Goal: Contribute content: Contribute content

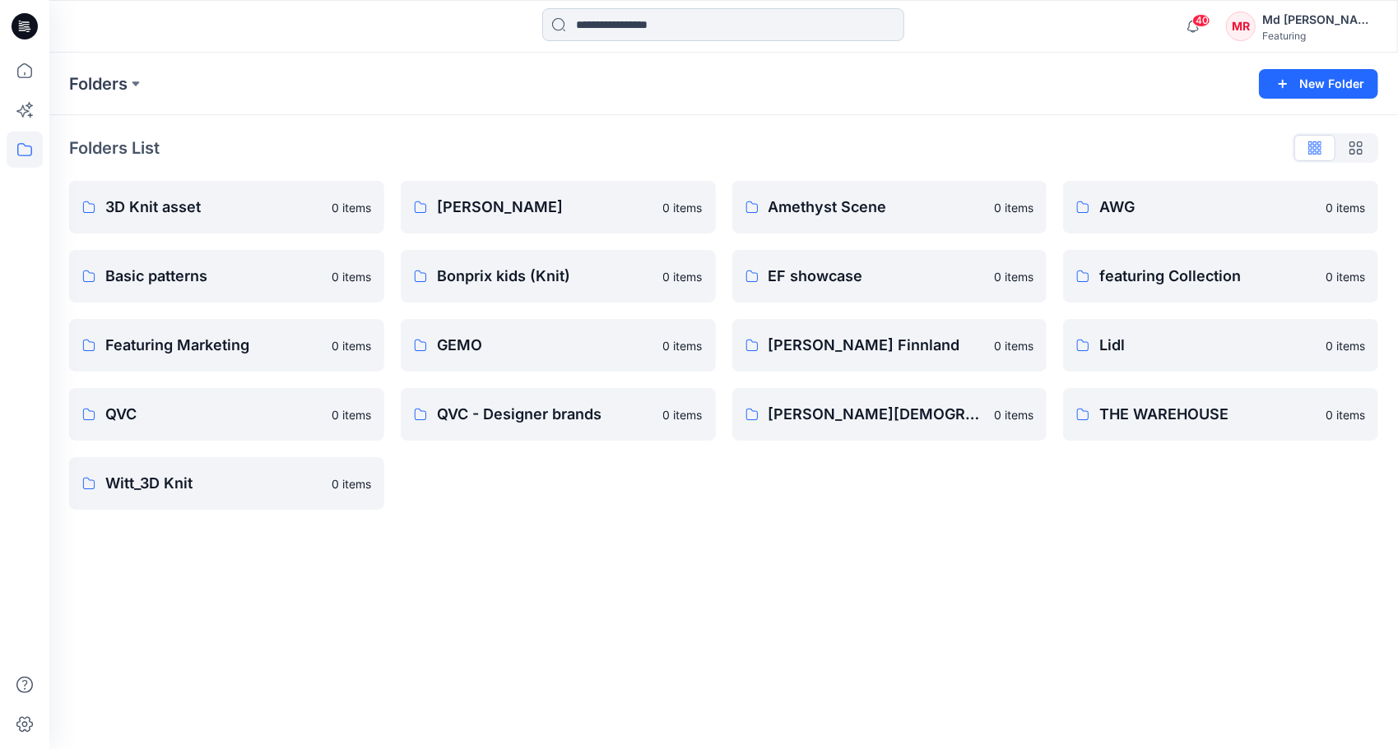
click at [613, 28] on input at bounding box center [723, 24] width 362 height 33
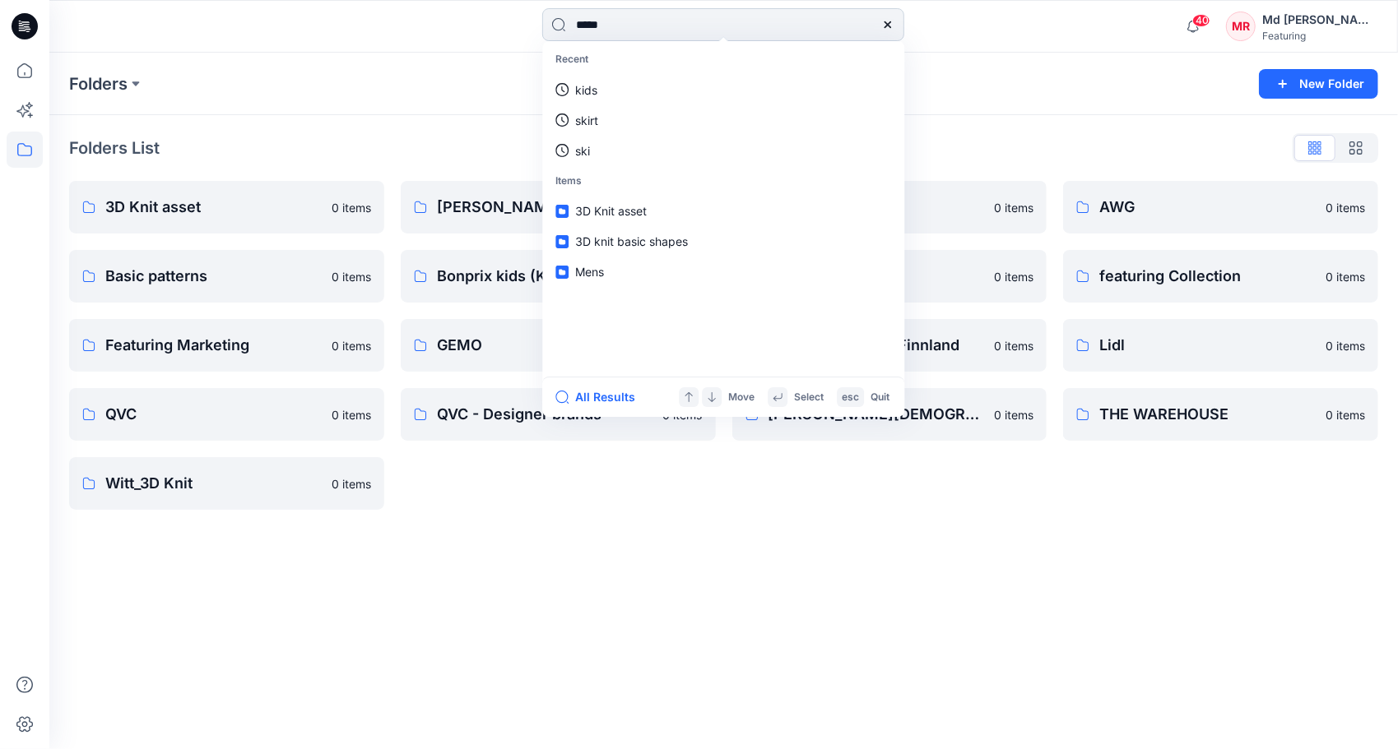
type input "*****"
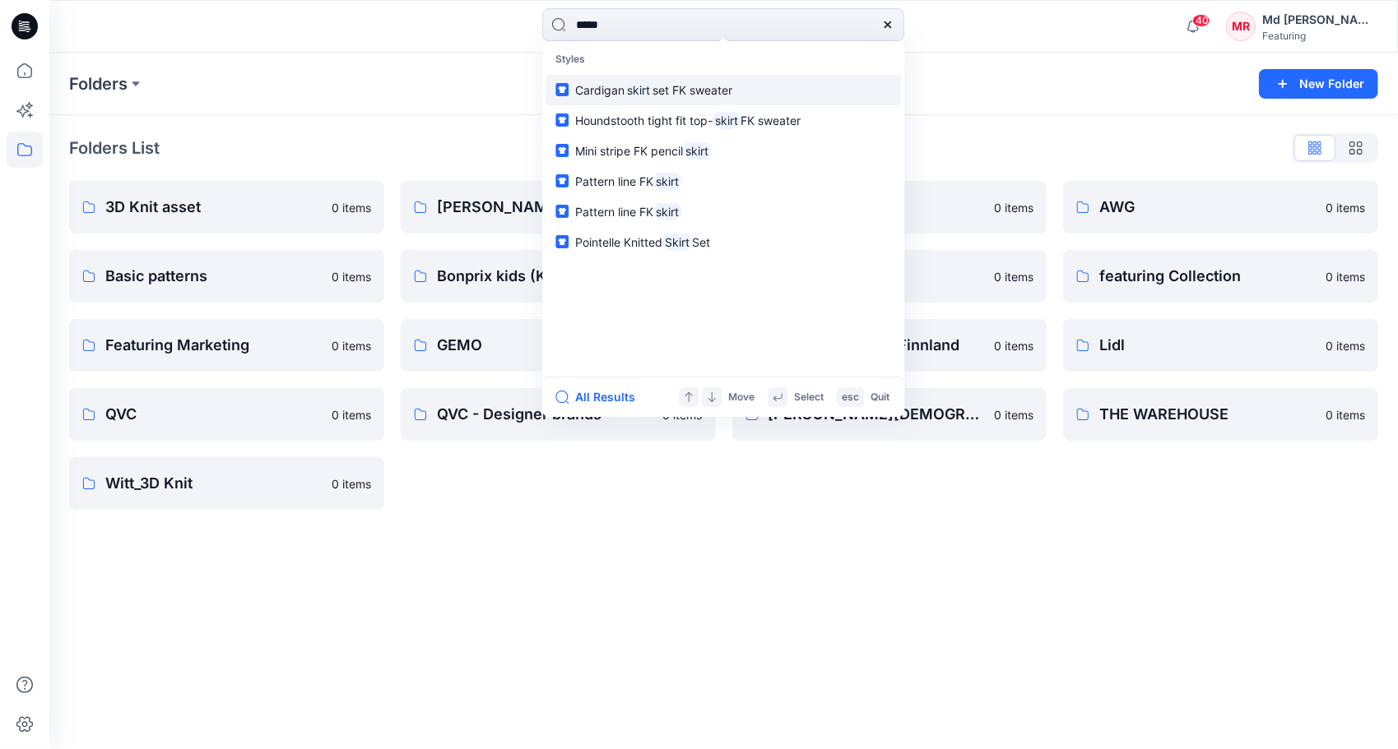
click at [643, 86] on mark "skirt" at bounding box center [638, 90] width 28 height 19
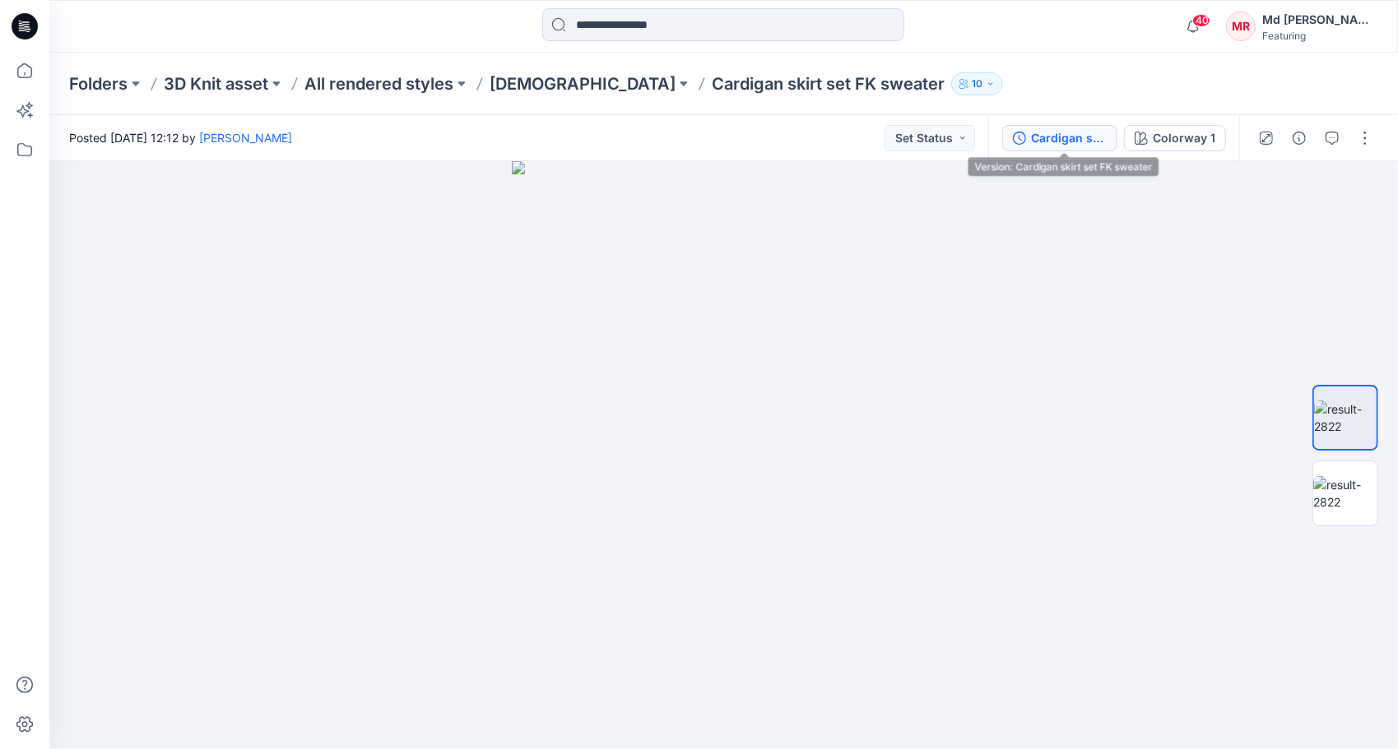
click at [1048, 140] on div "Cardigan skirt set FK sweater" at bounding box center [1069, 138] width 76 height 18
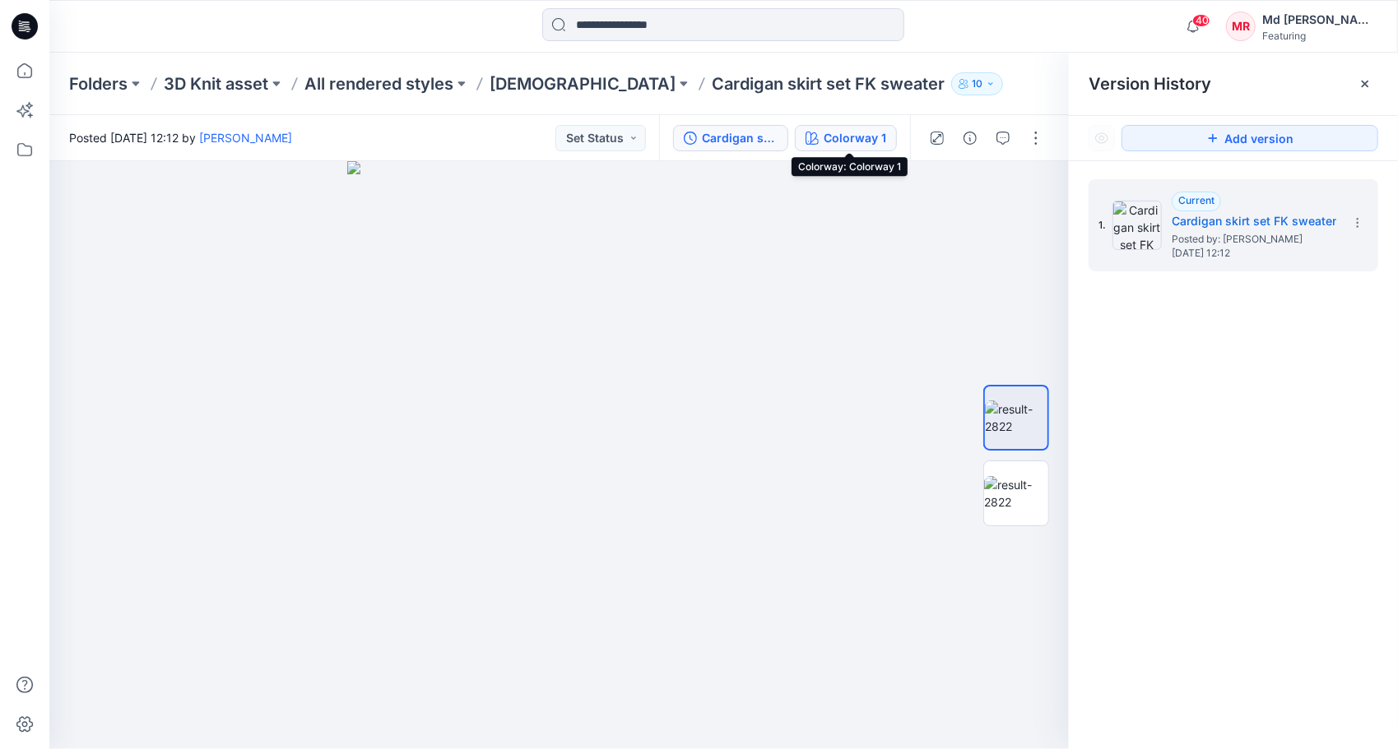
click at [877, 137] on div "Colorway 1" at bounding box center [854, 138] width 63 height 18
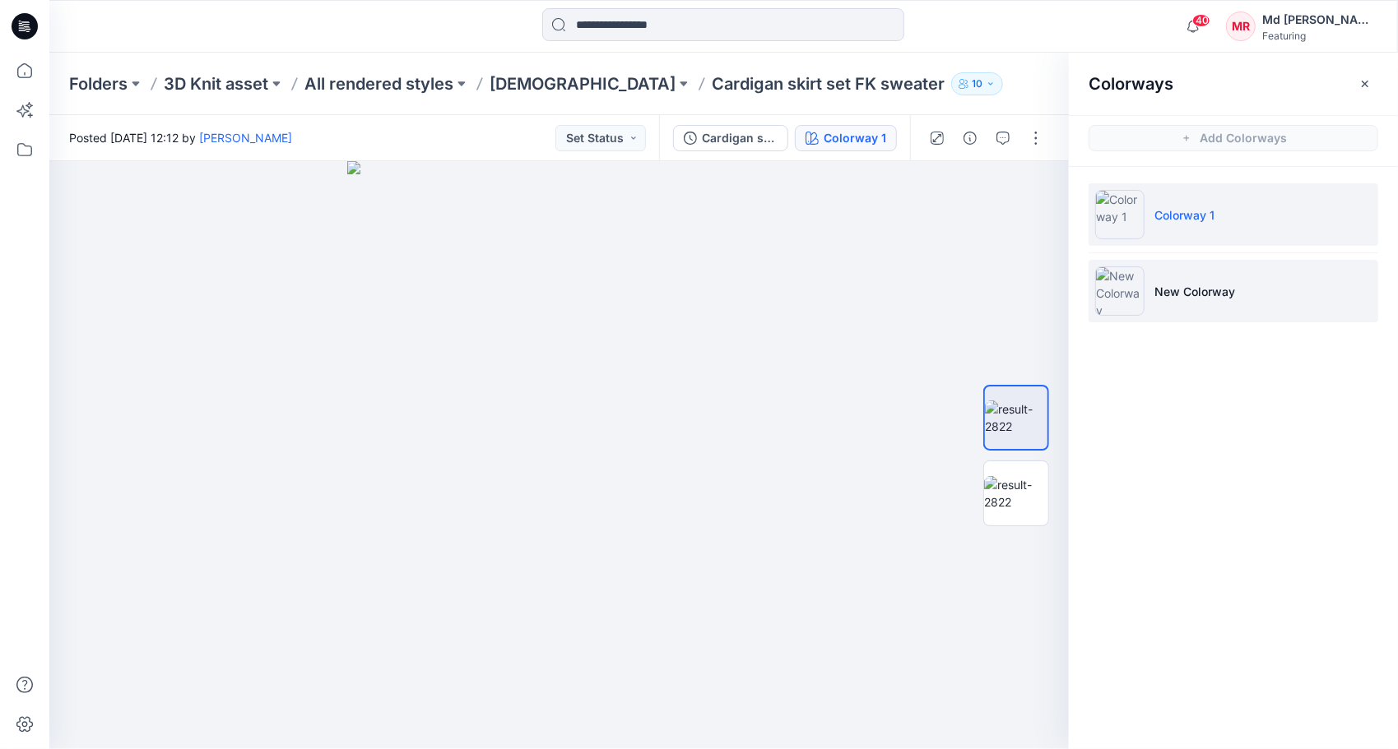
click at [1184, 287] on p "New Colorway" at bounding box center [1194, 291] width 81 height 17
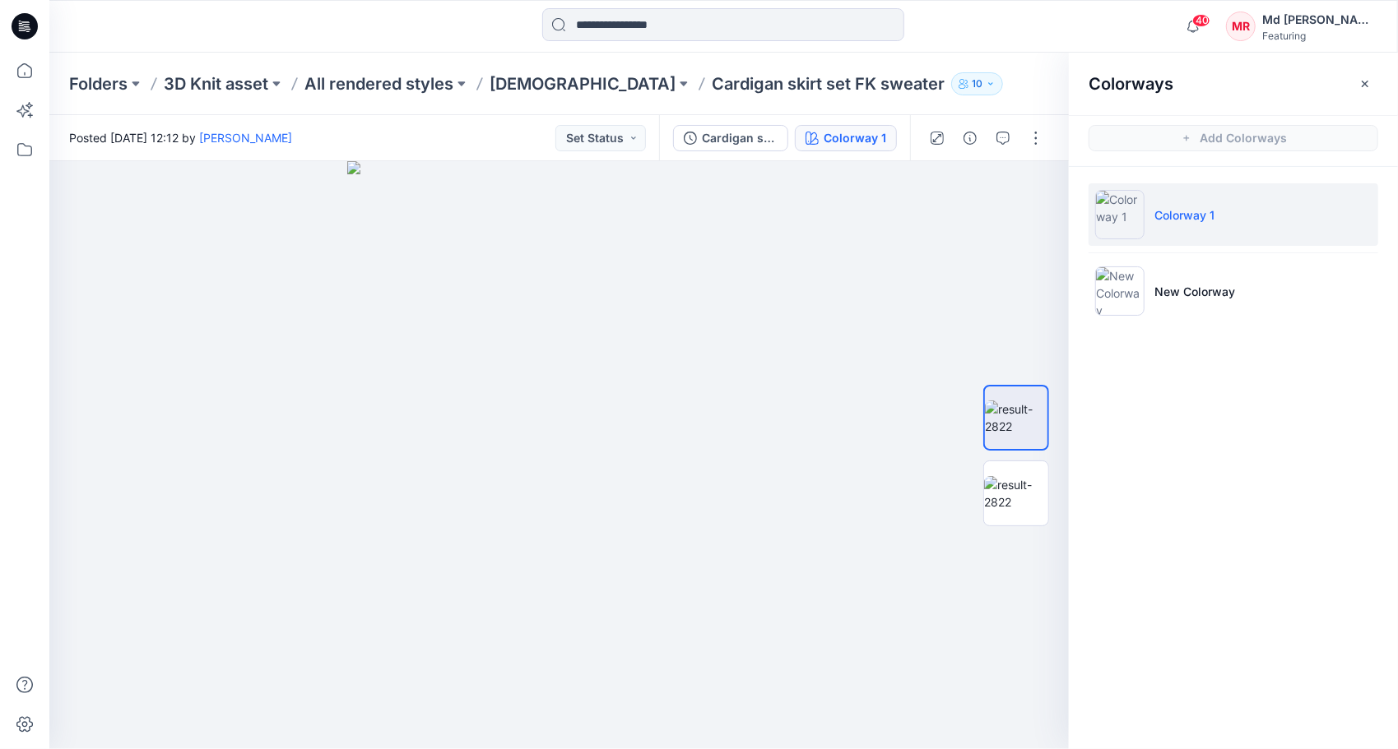
click at [1162, 212] on p "Colorway 1" at bounding box center [1184, 214] width 60 height 17
click at [716, 137] on div "Cardigan skirt set FK sweater" at bounding box center [740, 138] width 76 height 18
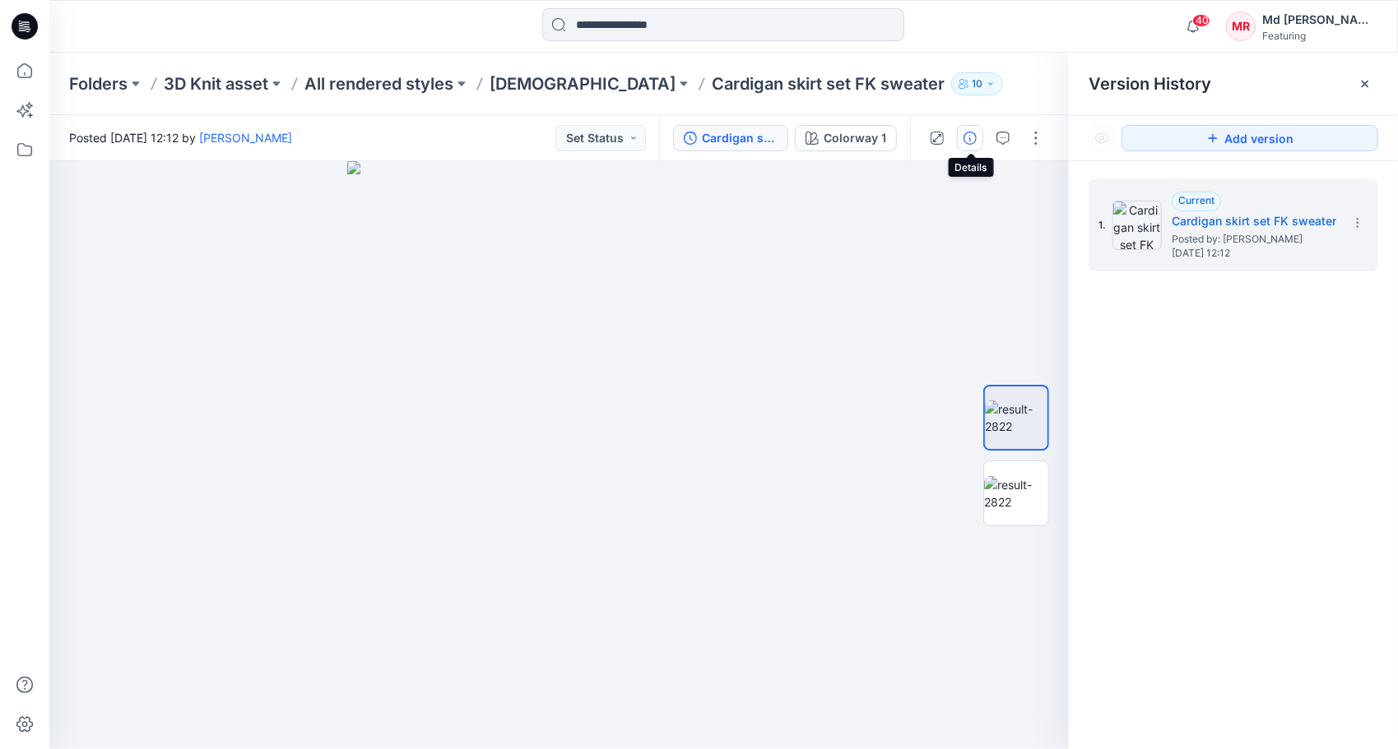
click at [962, 142] on button "button" at bounding box center [970, 138] width 26 height 26
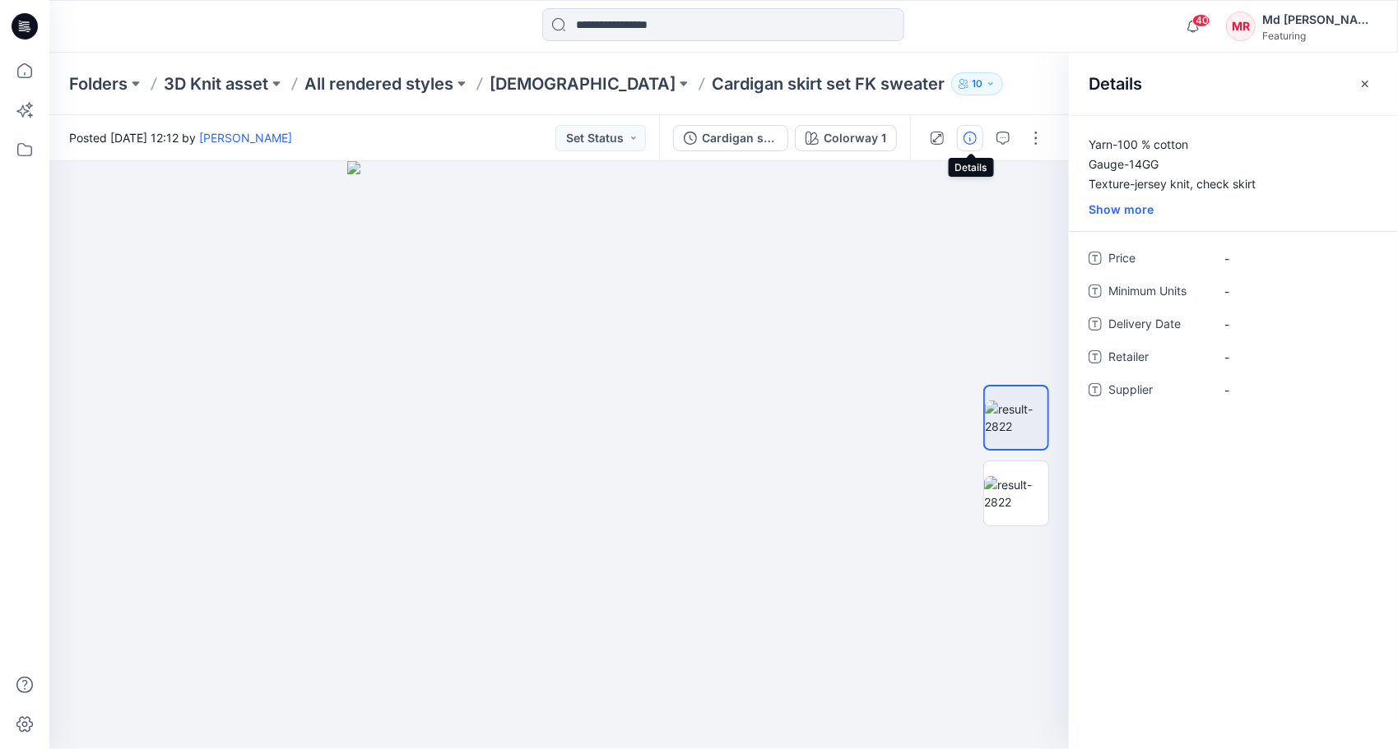
click at [974, 143] on icon "button" at bounding box center [969, 138] width 13 height 13
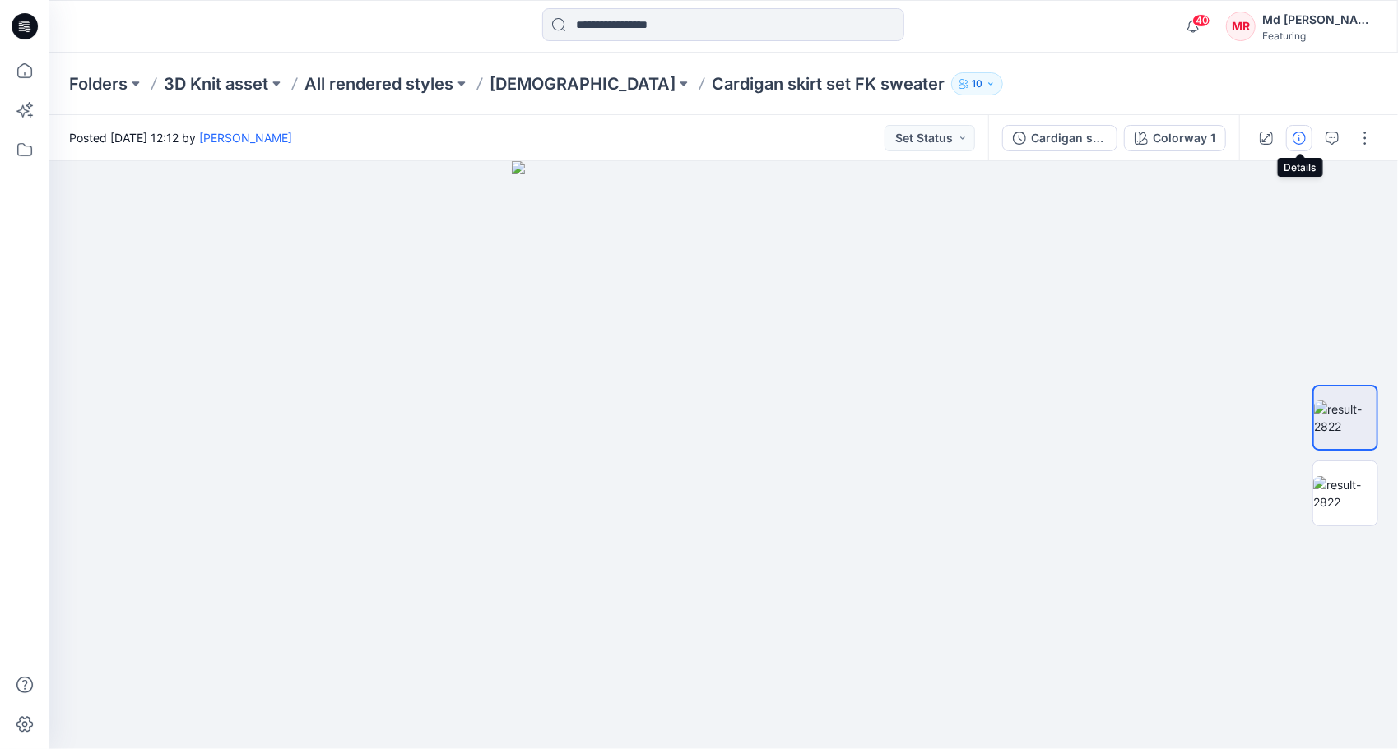
click at [1305, 140] on icon "button" at bounding box center [1298, 138] width 13 height 13
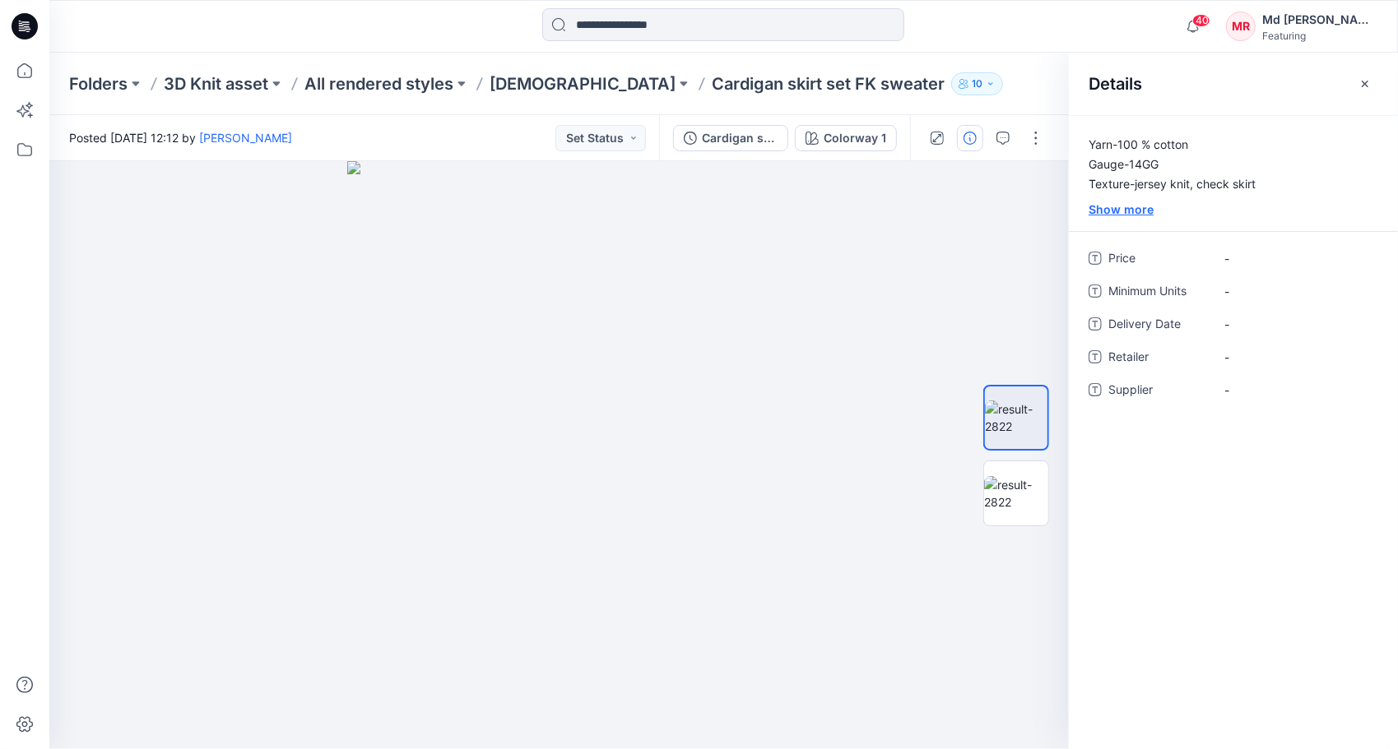
click at [1125, 206] on div "Show more" at bounding box center [1233, 209] width 329 height 17
click at [1038, 146] on button "button" at bounding box center [1035, 138] width 26 height 26
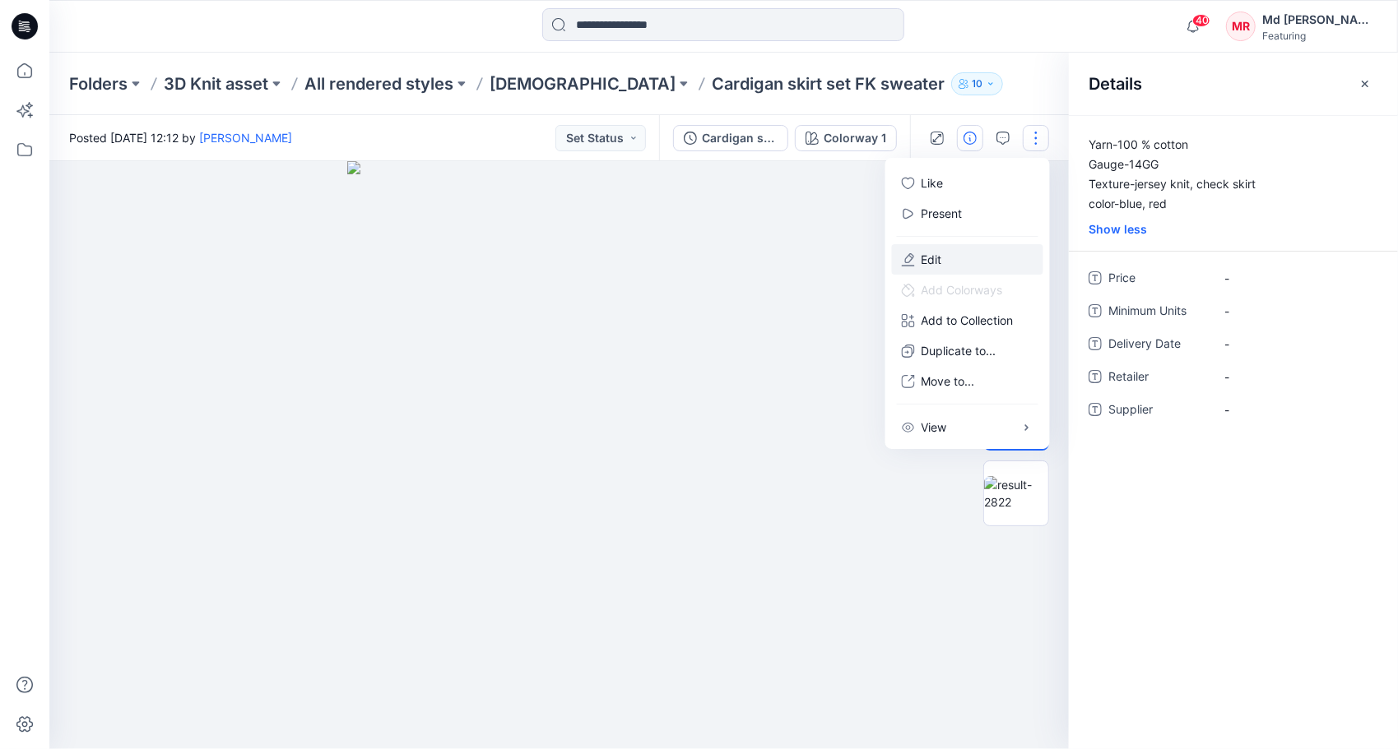
click at [962, 258] on button "Edit" at bounding box center [967, 259] width 151 height 30
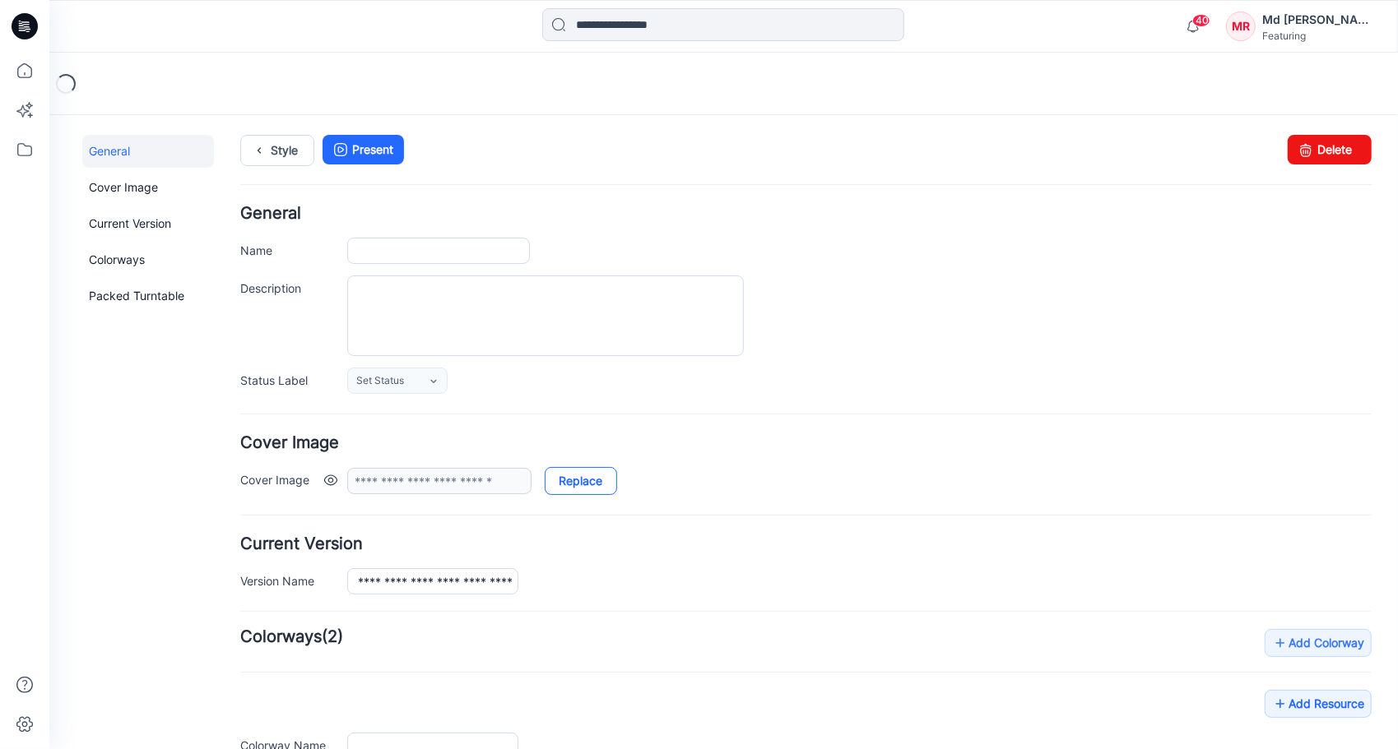
type input "**********"
type textarea "**********"
type input "**********"
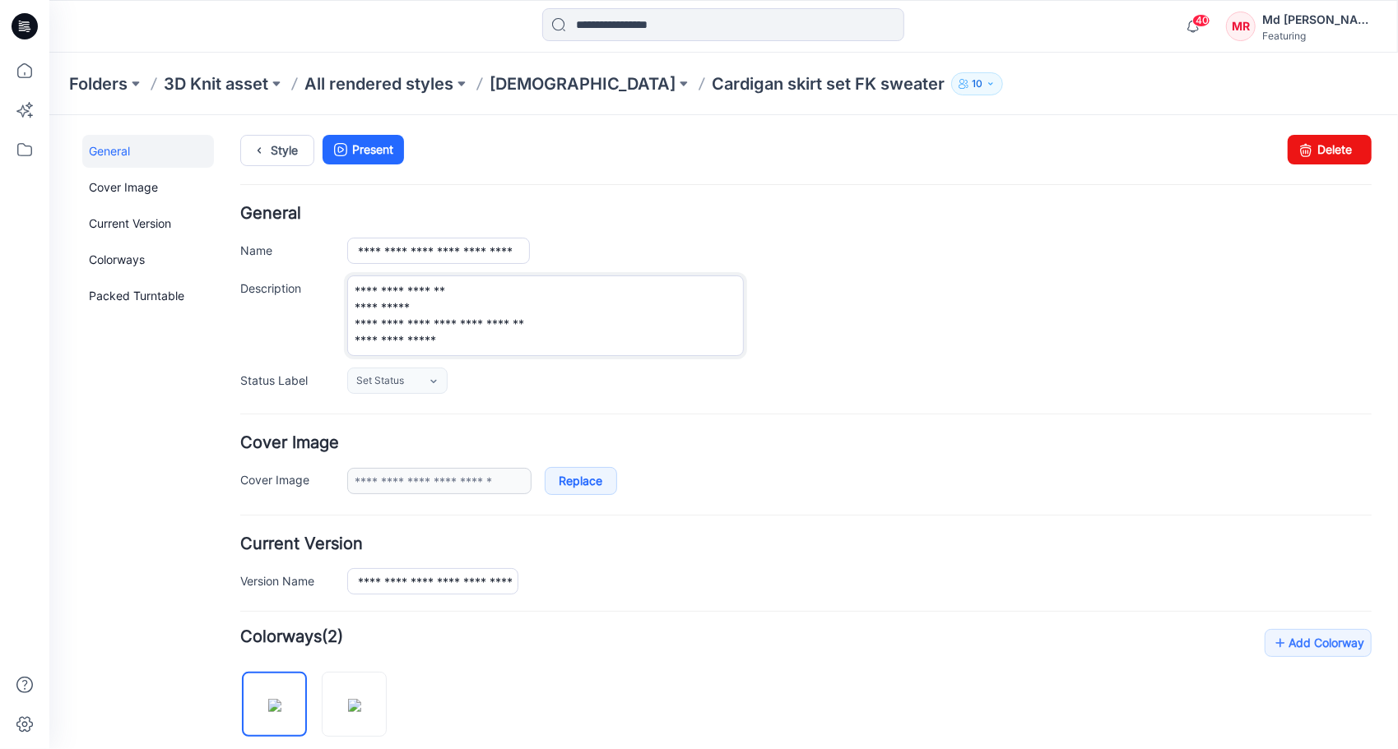
click at [473, 336] on textarea "**********" at bounding box center [544, 315] width 396 height 81
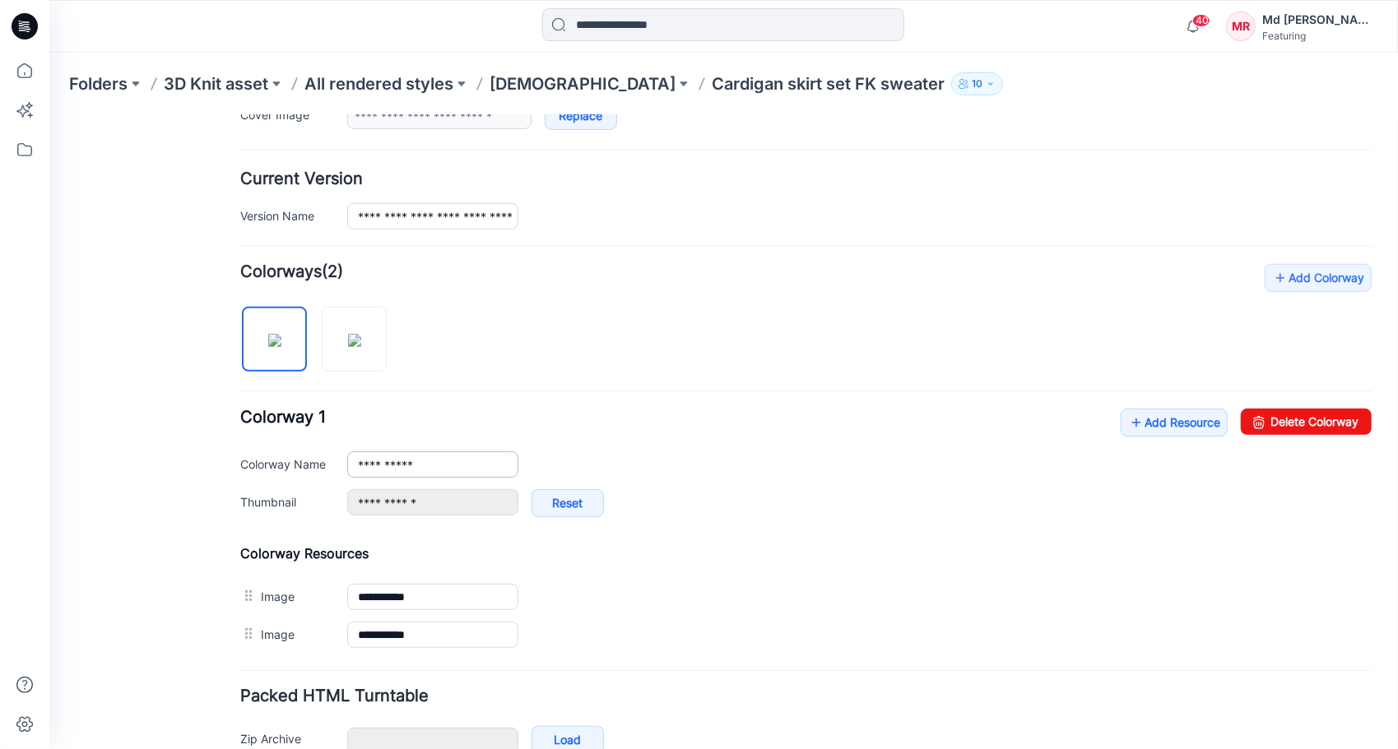
scroll to position [411, 0]
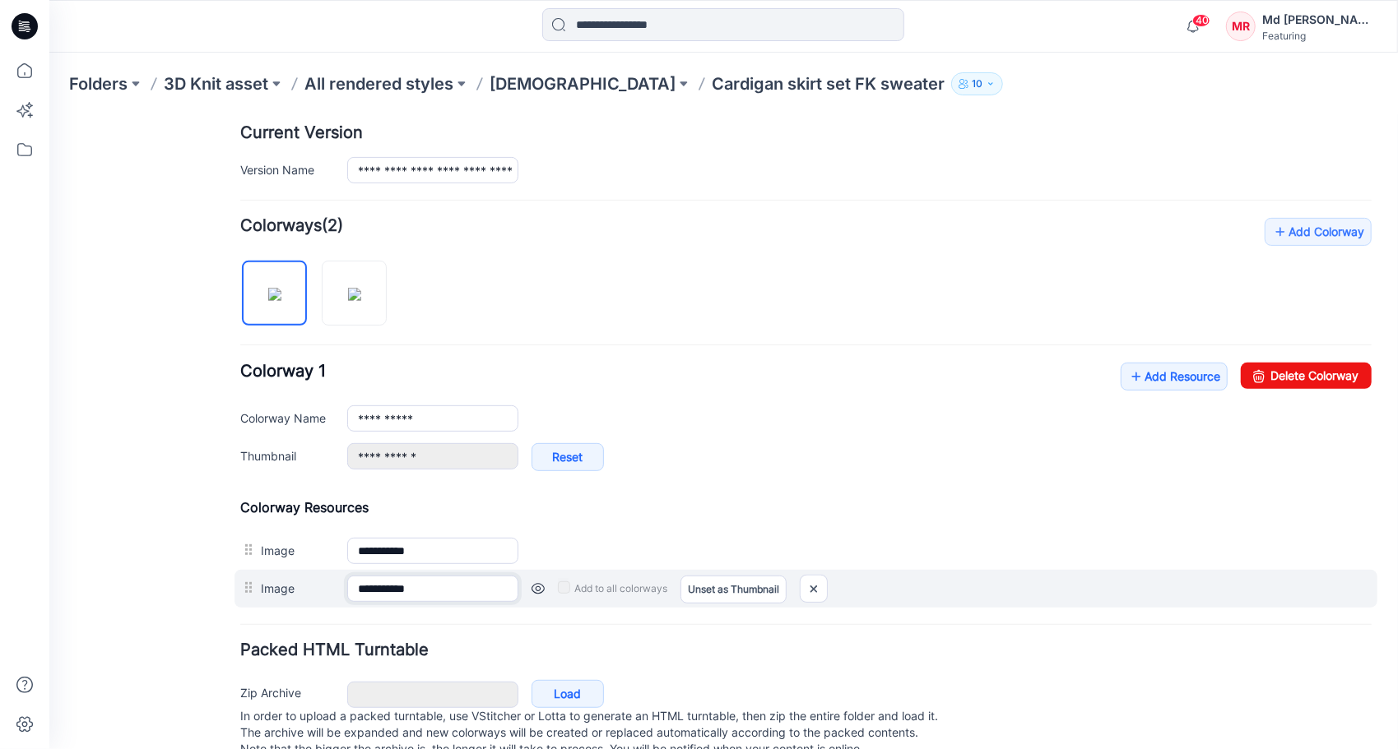
drag, startPoint x: 430, startPoint y: 581, endPoint x: 345, endPoint y: 600, distance: 87.6
click at [294, 589] on div "**********" at bounding box center [805, 588] width 1143 height 38
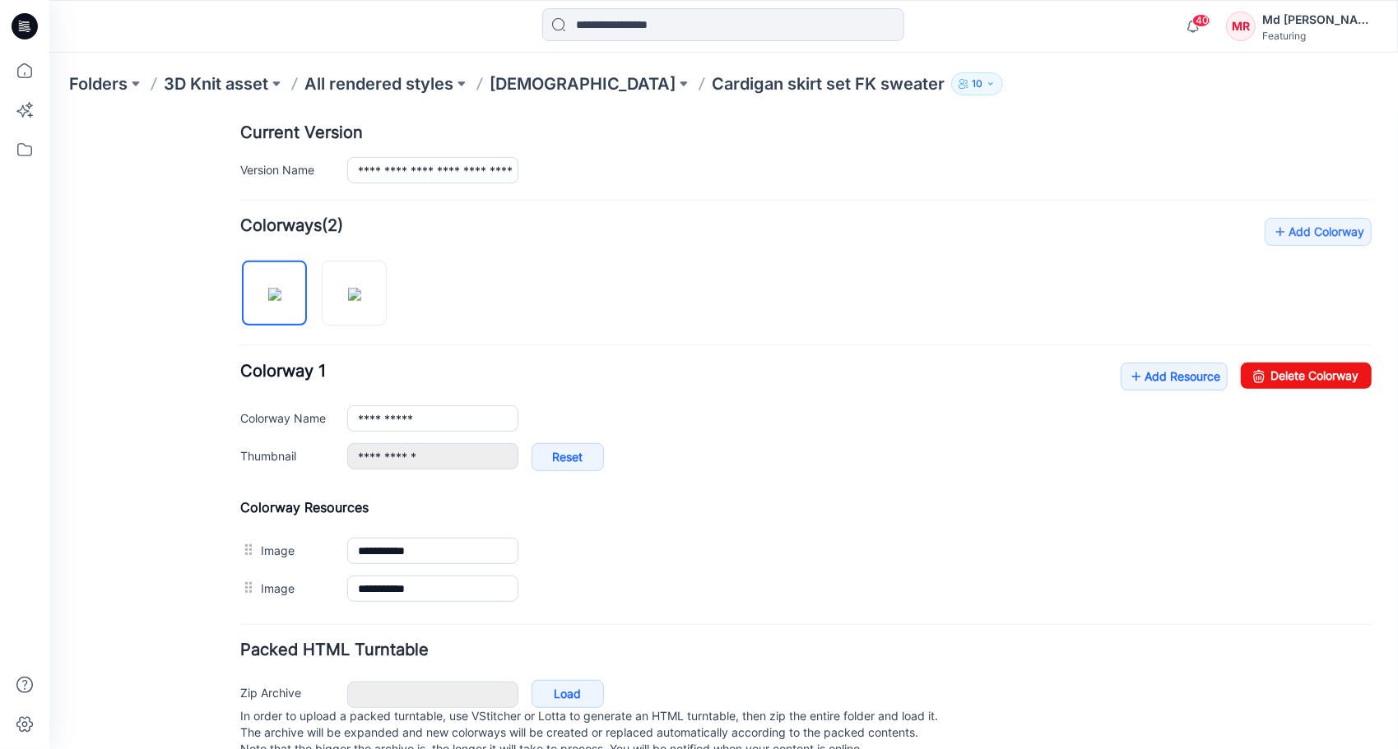
click at [823, 314] on div "**********" at bounding box center [804, 412] width 1131 height 390
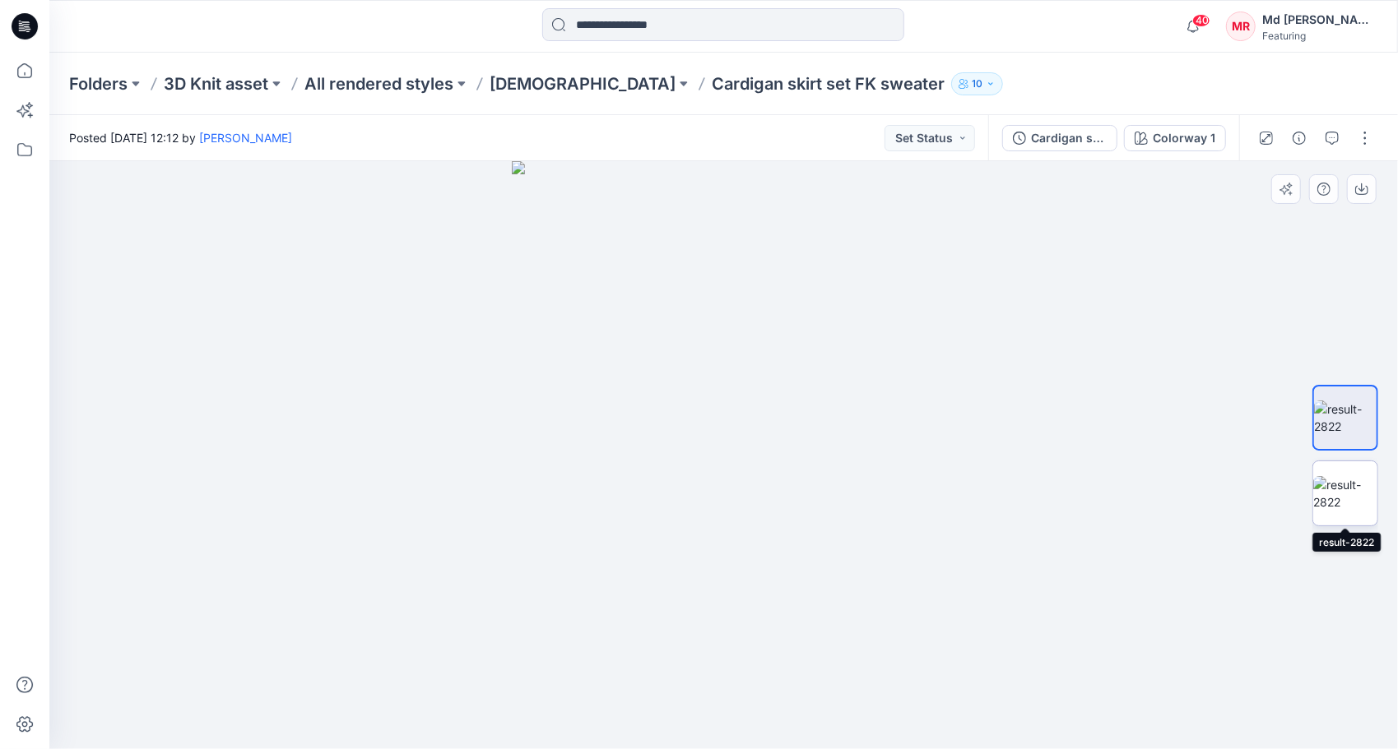
click at [1334, 476] on img at bounding box center [1345, 493] width 64 height 35
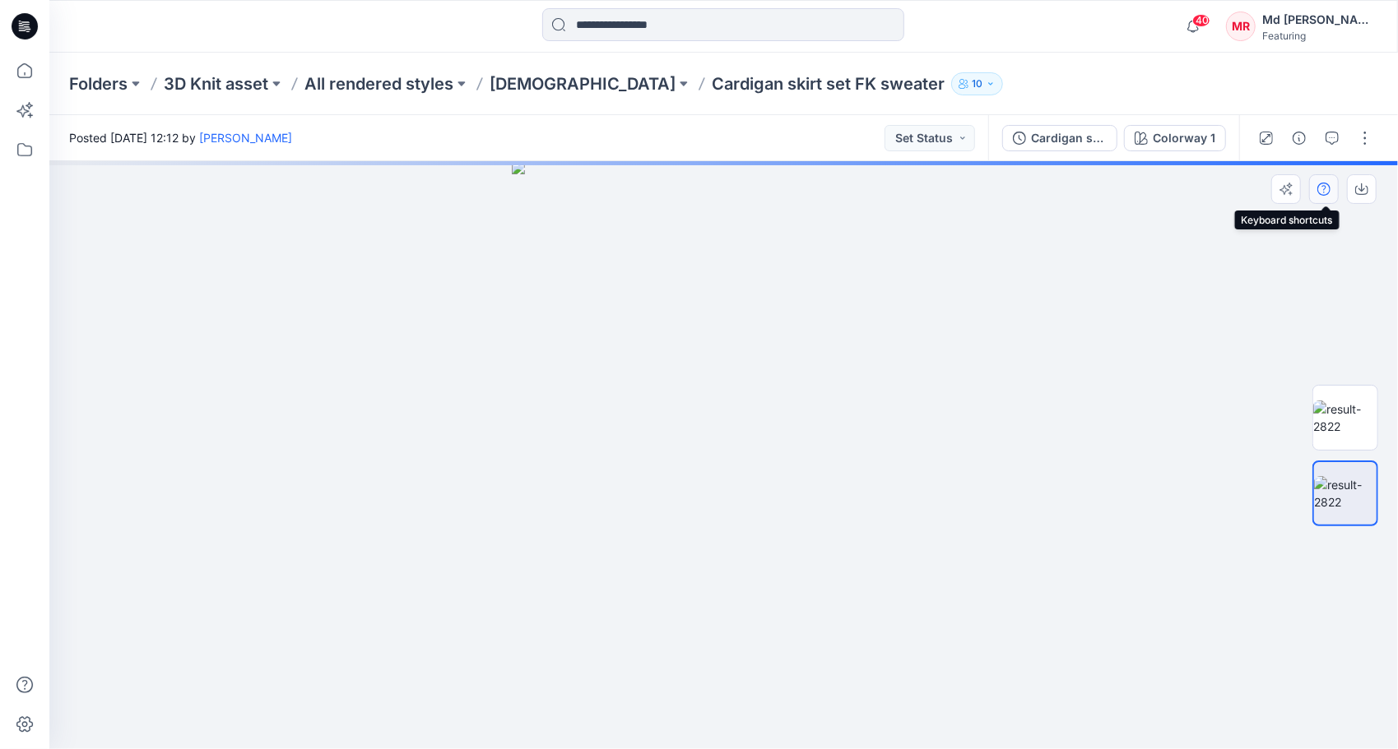
click at [1321, 188] on icon "button" at bounding box center [1323, 189] width 13 height 13
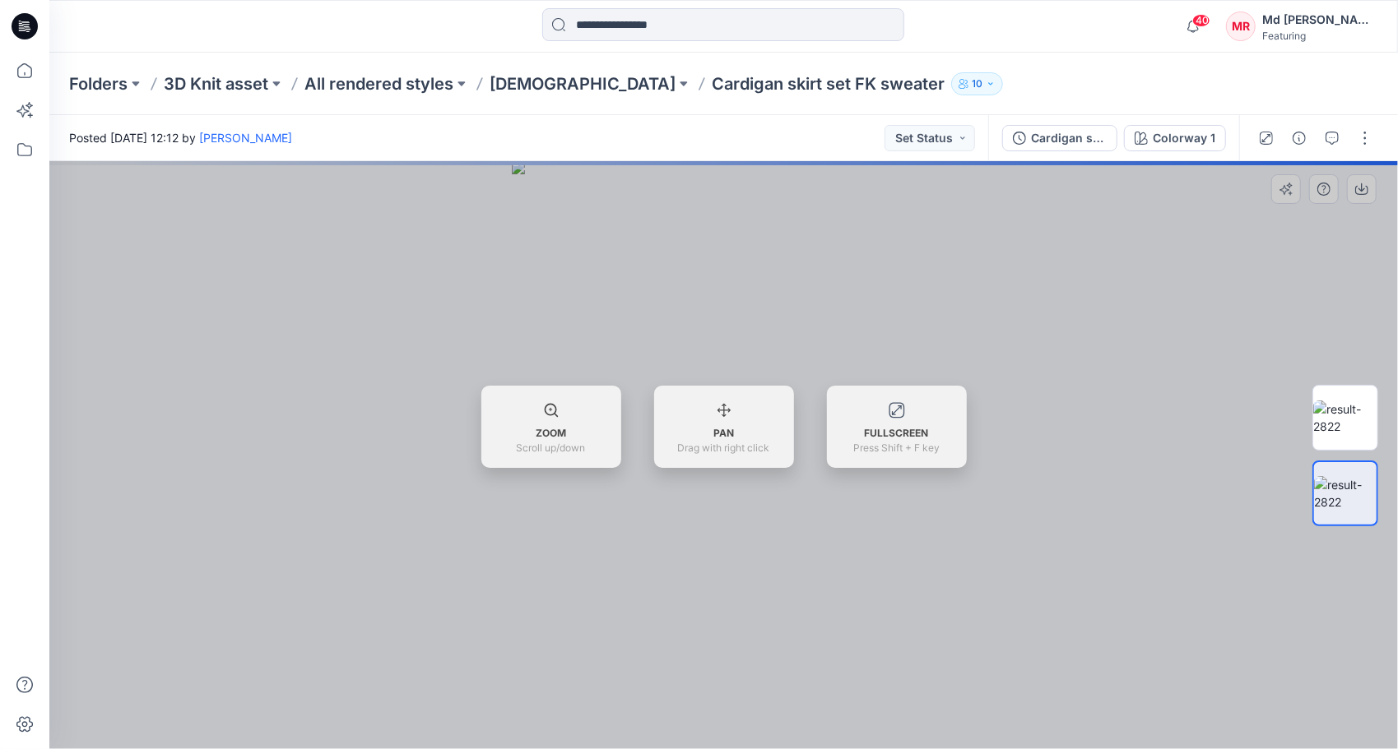
drag, startPoint x: 1330, startPoint y: 275, endPoint x: 1370, endPoint y: 202, distance: 82.9
click at [1331, 275] on div at bounding box center [1345, 455] width 66 height 411
click at [1333, 262] on div at bounding box center [1345, 455] width 66 height 411
click at [656, 306] on div at bounding box center [723, 455] width 1348 height 588
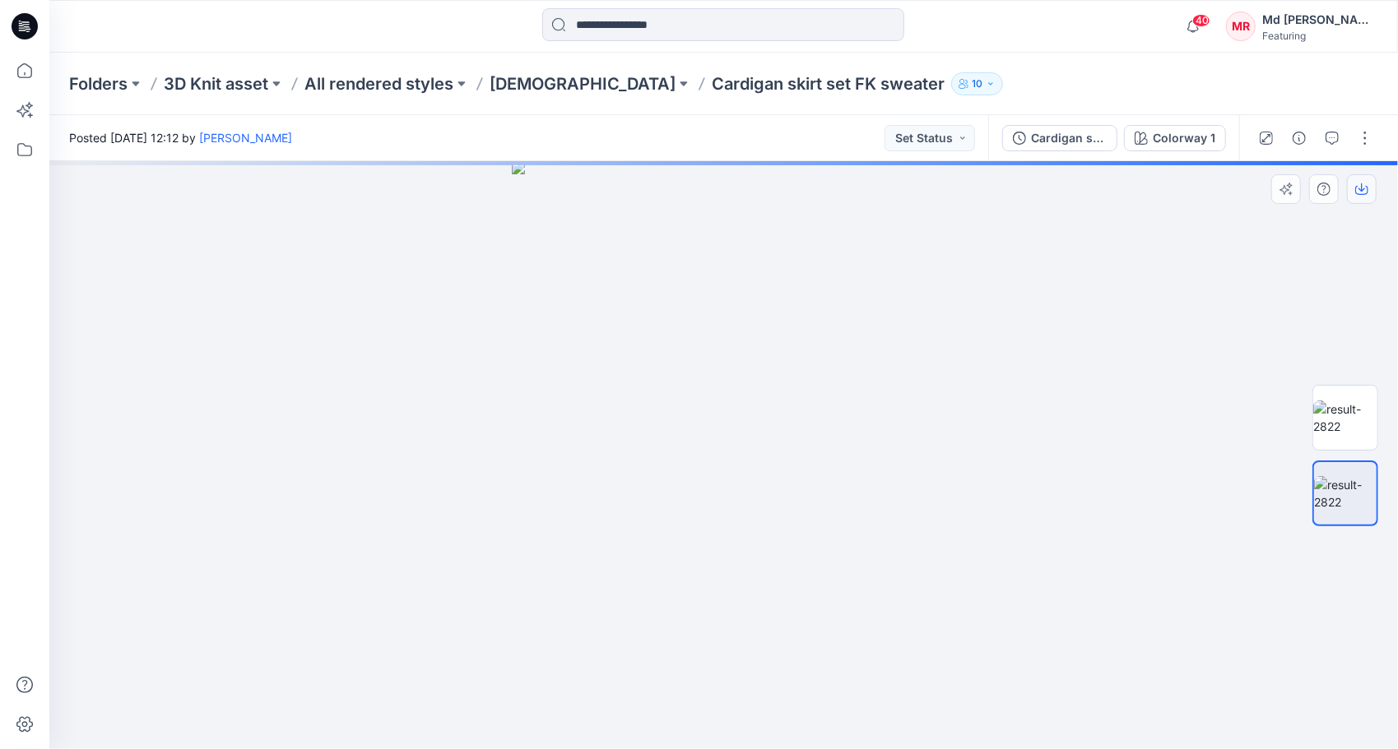
click at [1359, 199] on div "Colorway 1 Loading... Material Properties Loading..." at bounding box center [723, 455] width 1348 height 588
click at [1359, 197] on button "button" at bounding box center [1362, 189] width 30 height 30
click at [1140, 351] on div at bounding box center [723, 455] width 1348 height 588
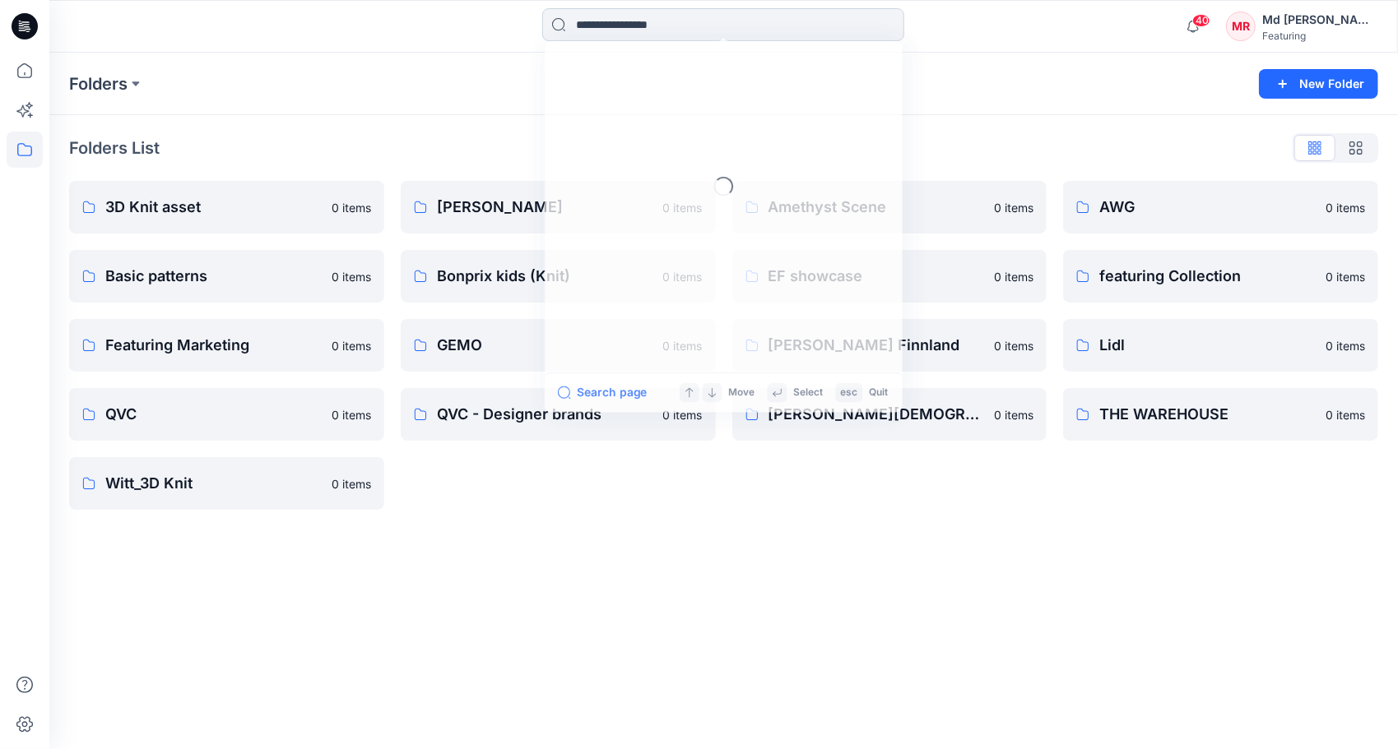
click at [616, 33] on input at bounding box center [723, 24] width 362 height 33
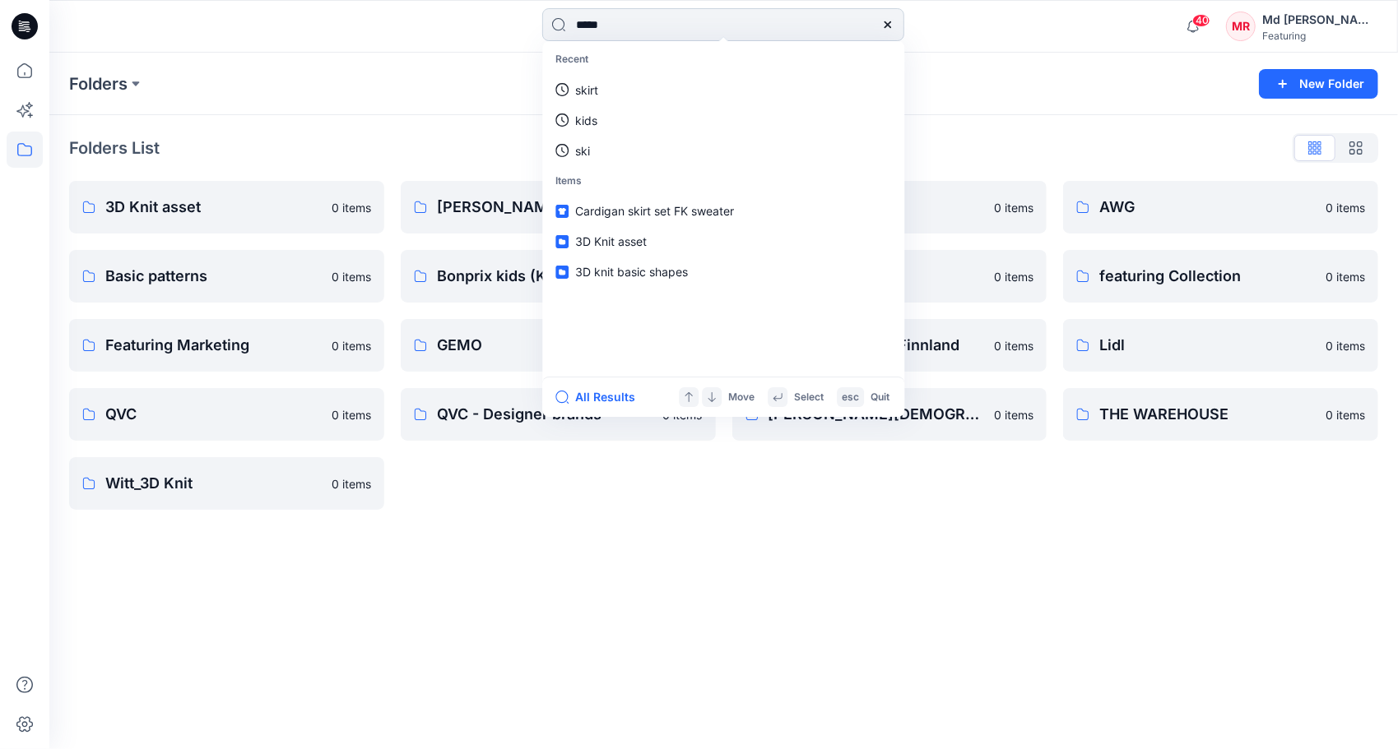
type input "*****"
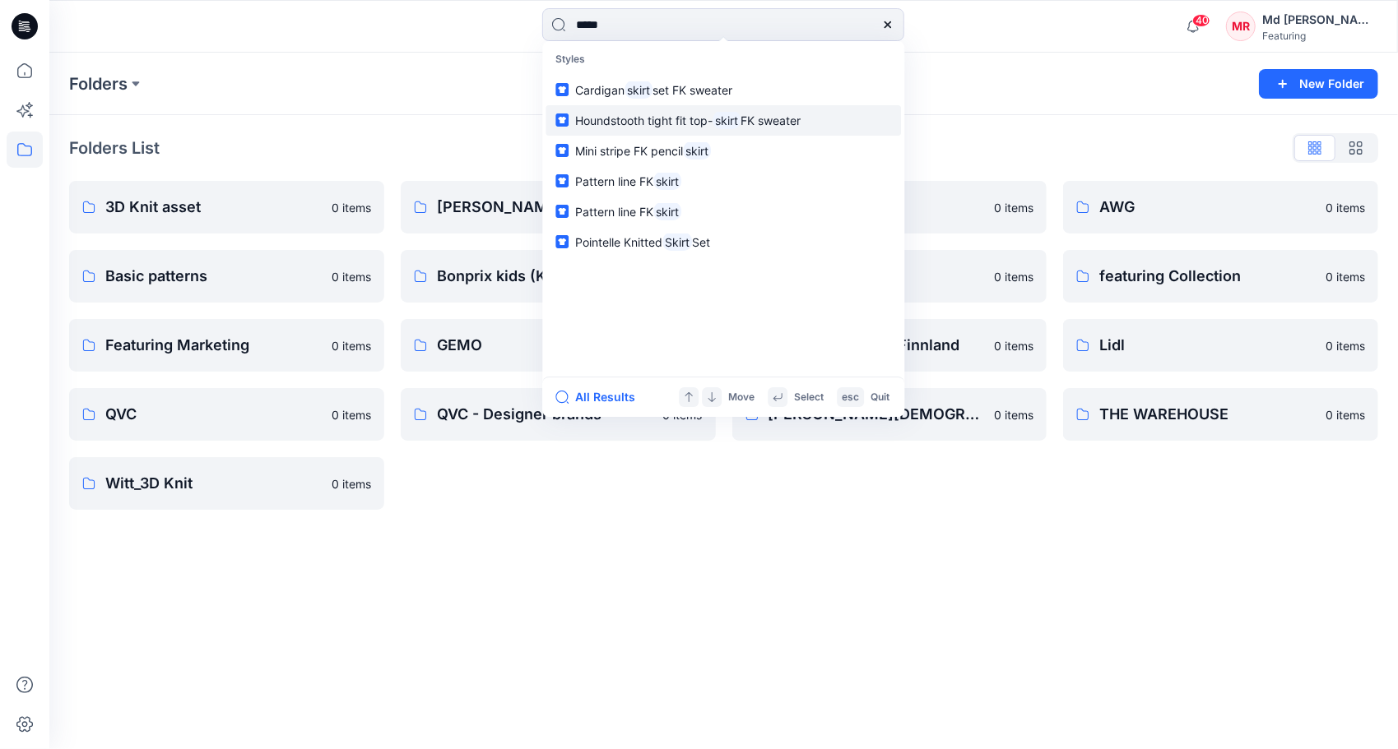
click at [682, 116] on span "Houndstooth tight fit top-" at bounding box center [643, 121] width 137 height 14
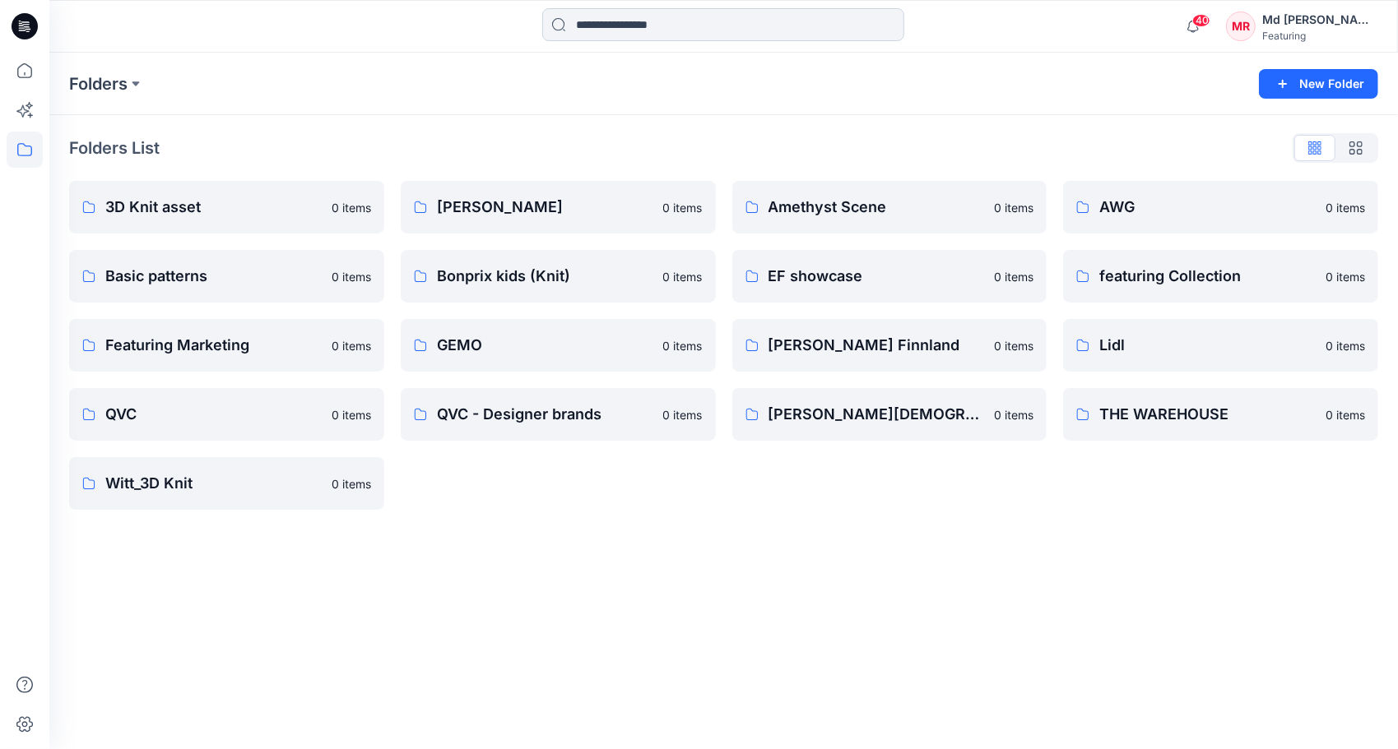
click at [636, 34] on input at bounding box center [723, 24] width 362 height 33
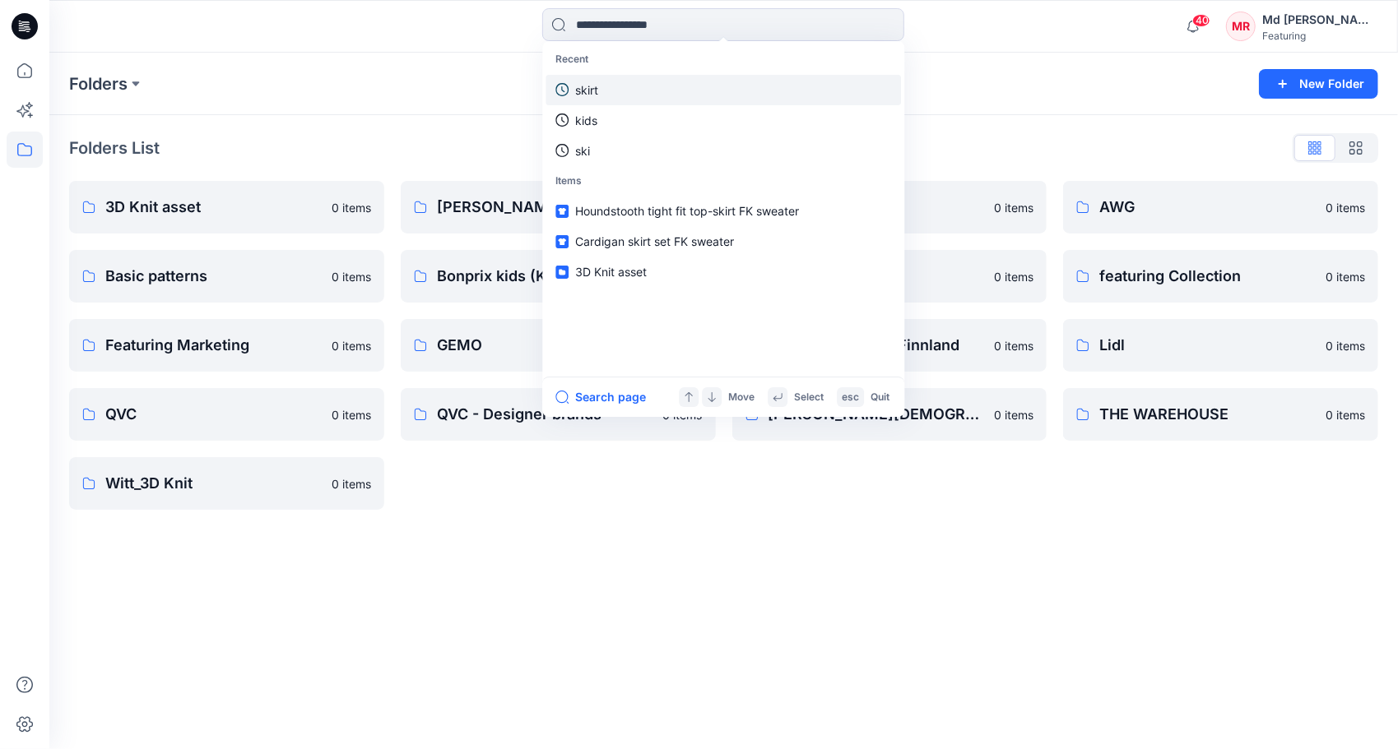
click at [612, 98] on link "skirt" at bounding box center [722, 90] width 355 height 30
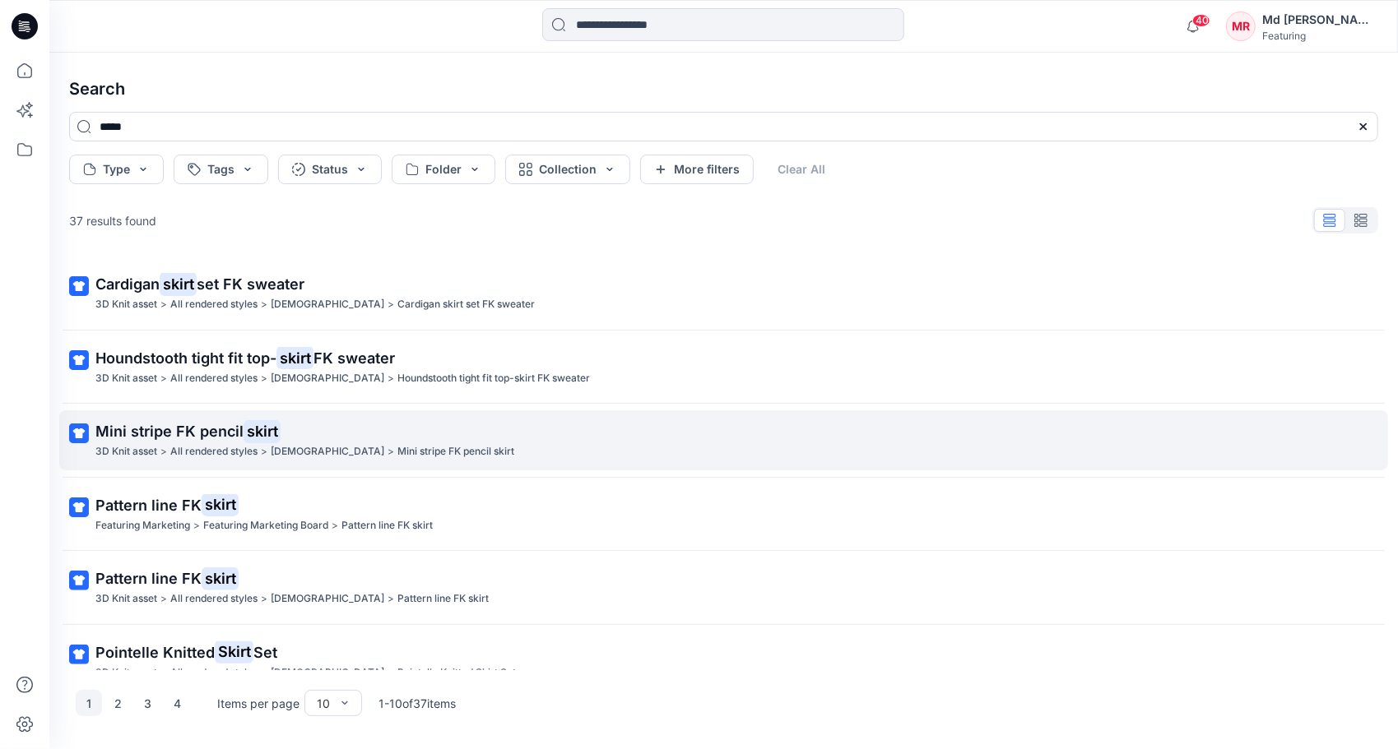
click at [163, 435] on span "Mini stripe FK pencil" at bounding box center [169, 431] width 148 height 17
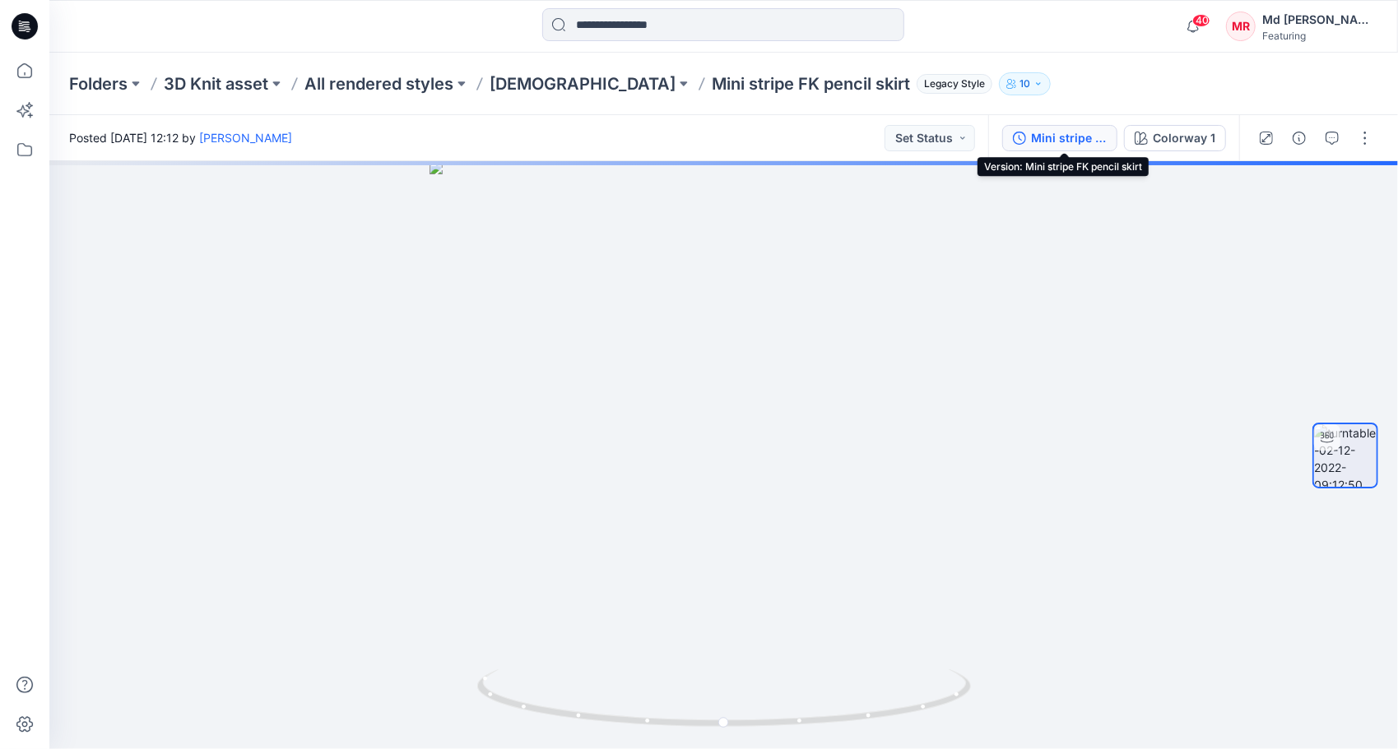
click at [1072, 140] on div "Mini stripe FK pencil skirt" at bounding box center [1069, 138] width 76 height 18
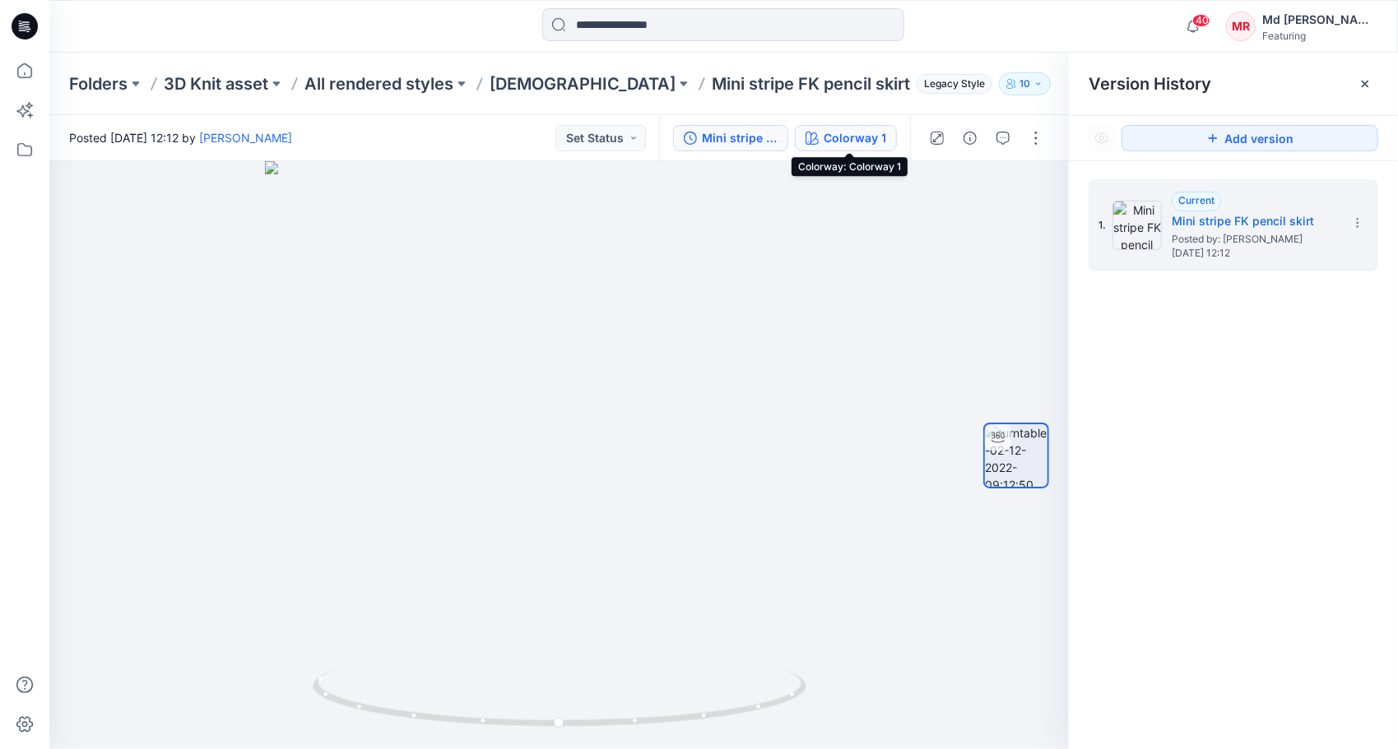
click at [871, 137] on div "Colorway 1" at bounding box center [854, 138] width 63 height 18
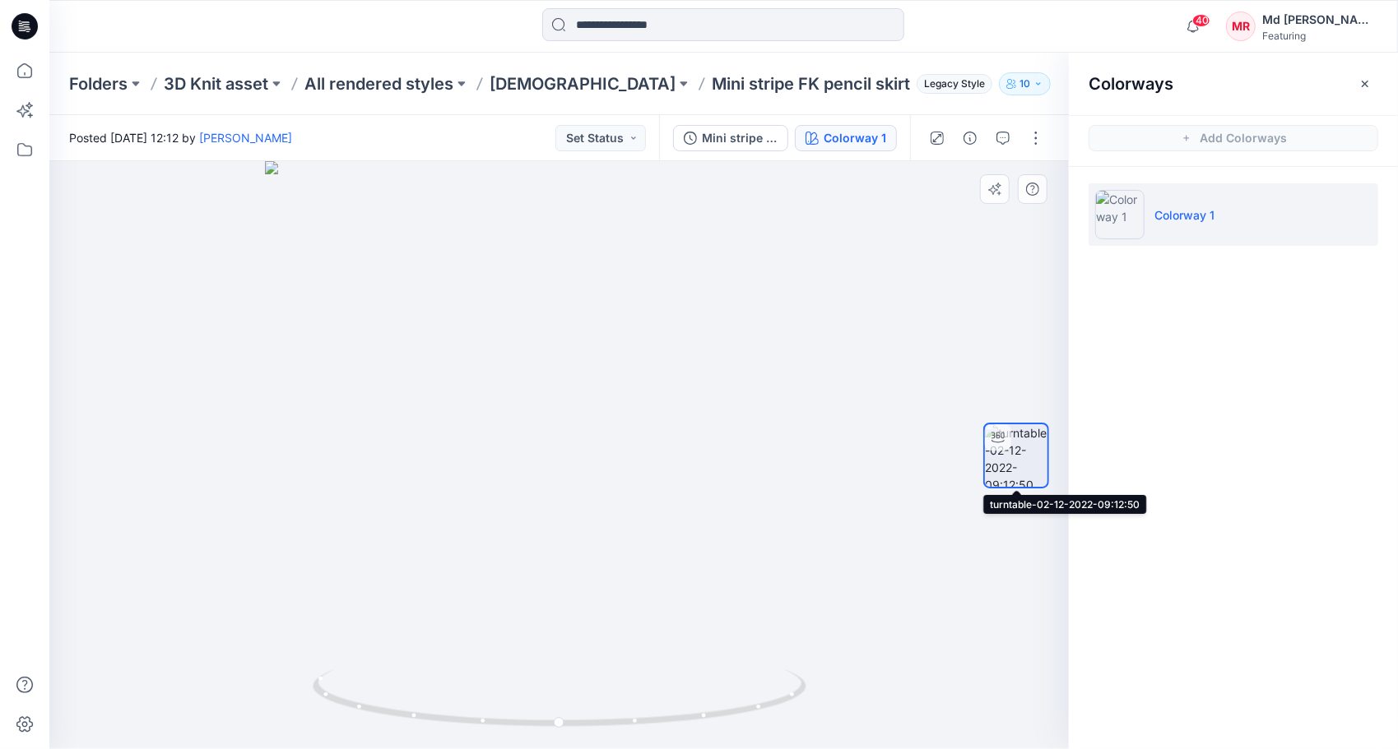
click at [1016, 461] on img at bounding box center [1016, 455] width 63 height 63
click at [1000, 436] on icon at bounding box center [997, 437] width 13 height 13
click at [1101, 209] on img at bounding box center [1119, 214] width 49 height 49
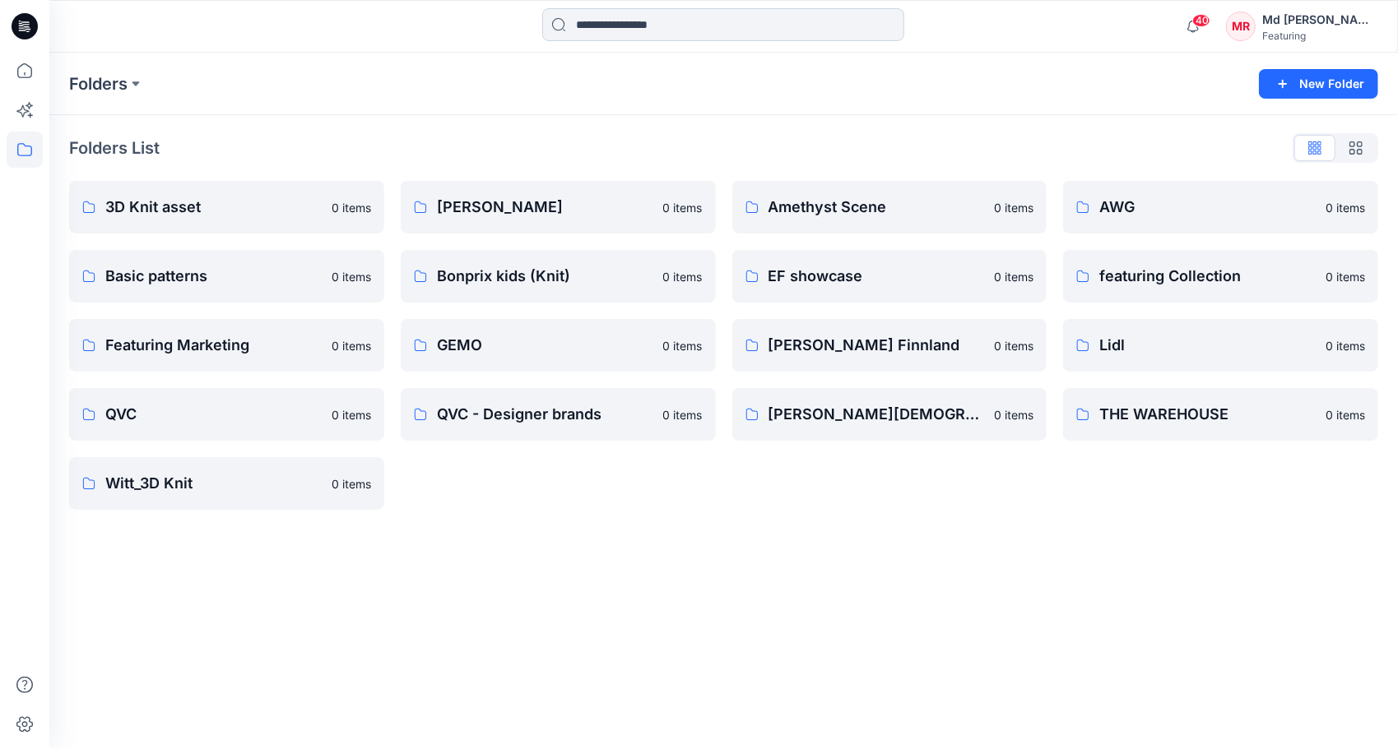
click at [602, 12] on input at bounding box center [723, 24] width 362 height 33
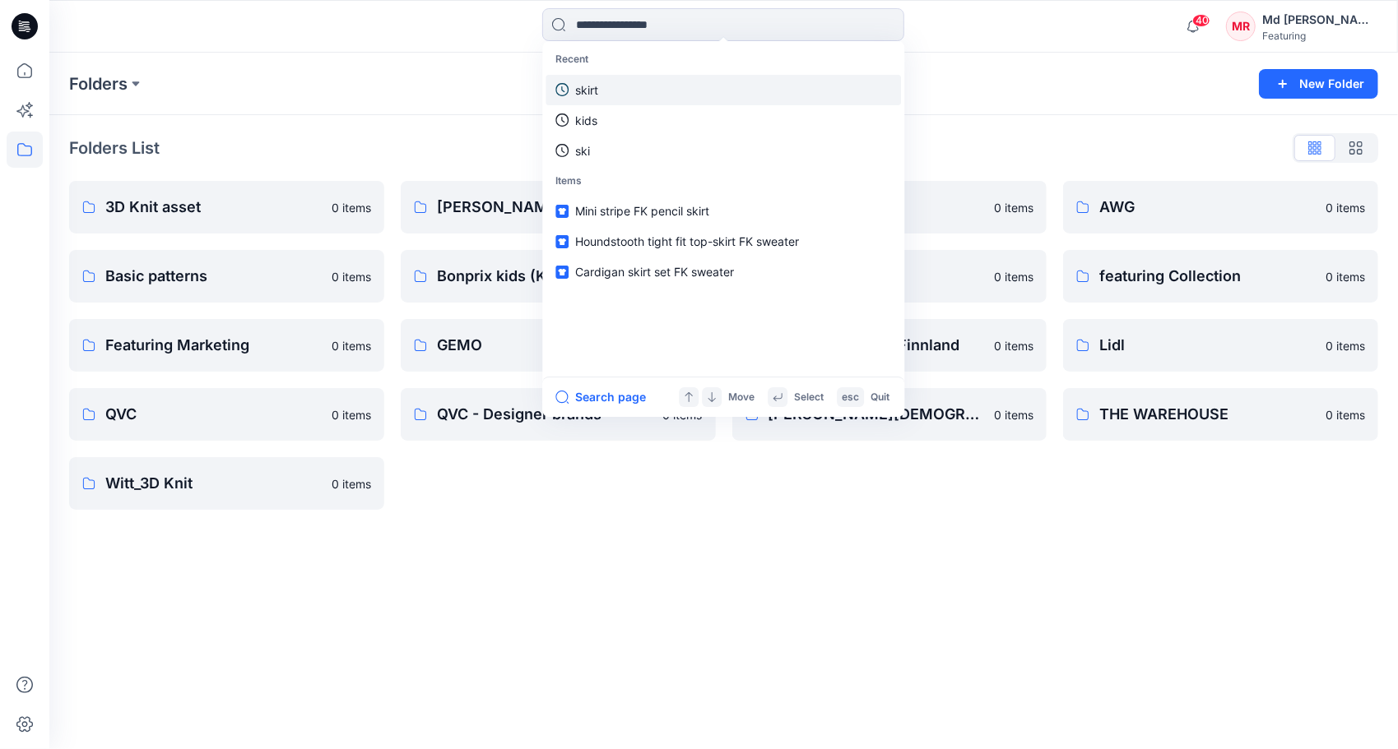
click at [615, 89] on link "skirt" at bounding box center [722, 90] width 355 height 30
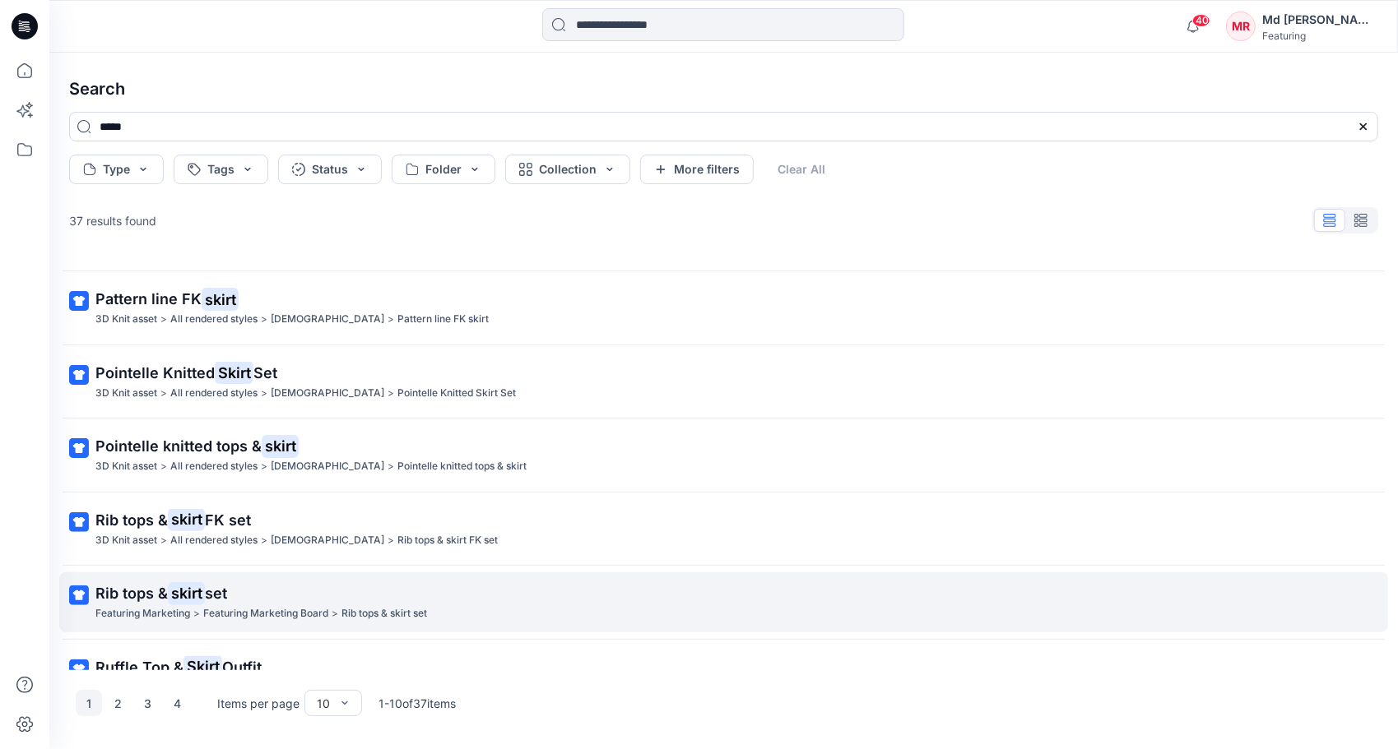
scroll to position [319, 0]
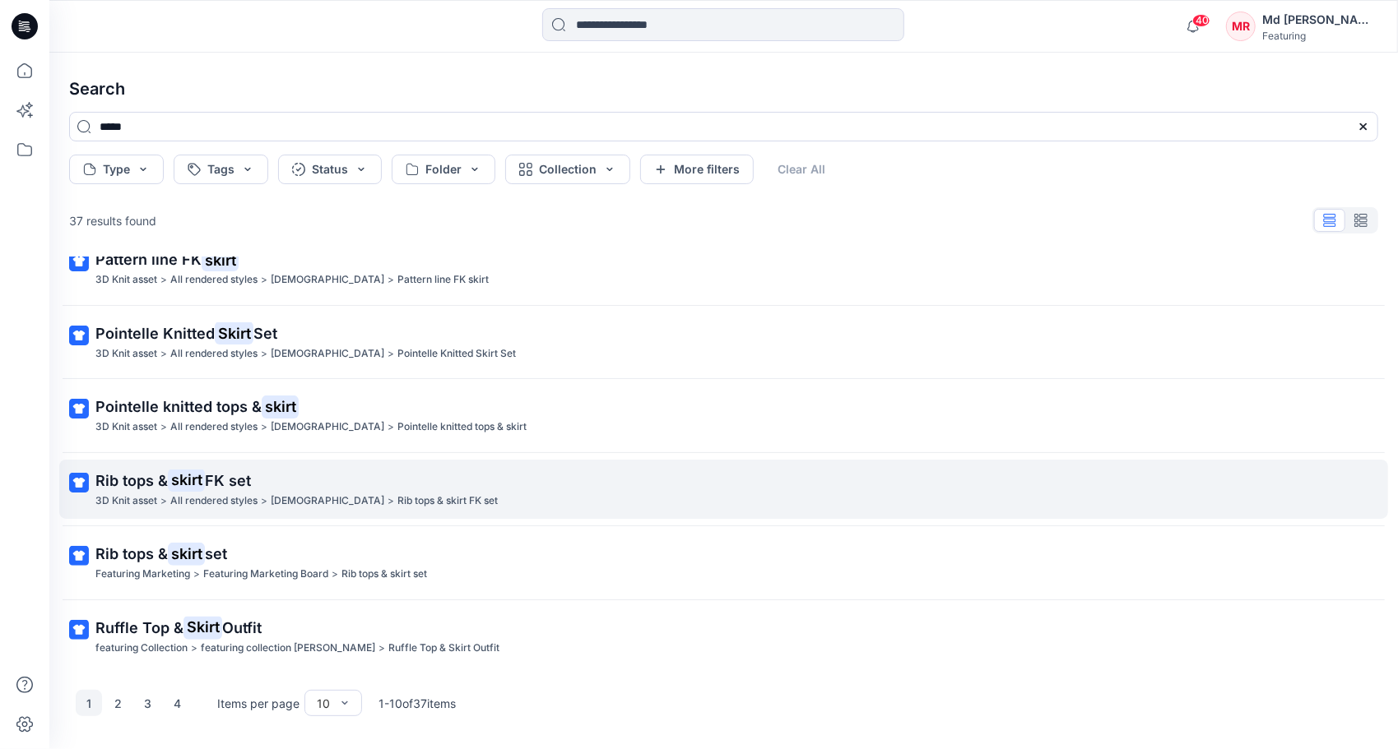
click at [191, 484] on mark "skirt" at bounding box center [186, 480] width 37 height 23
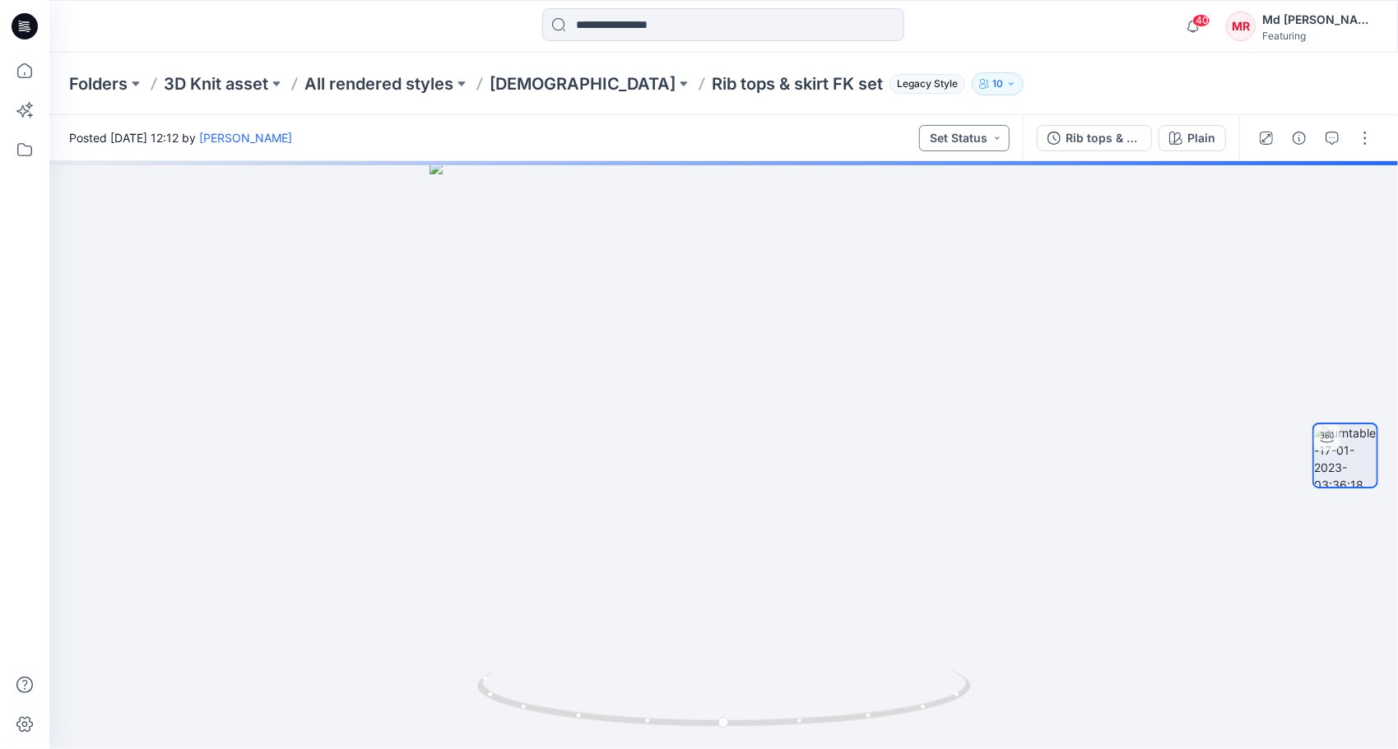
click at [989, 141] on button "Set Status" at bounding box center [964, 138] width 90 height 26
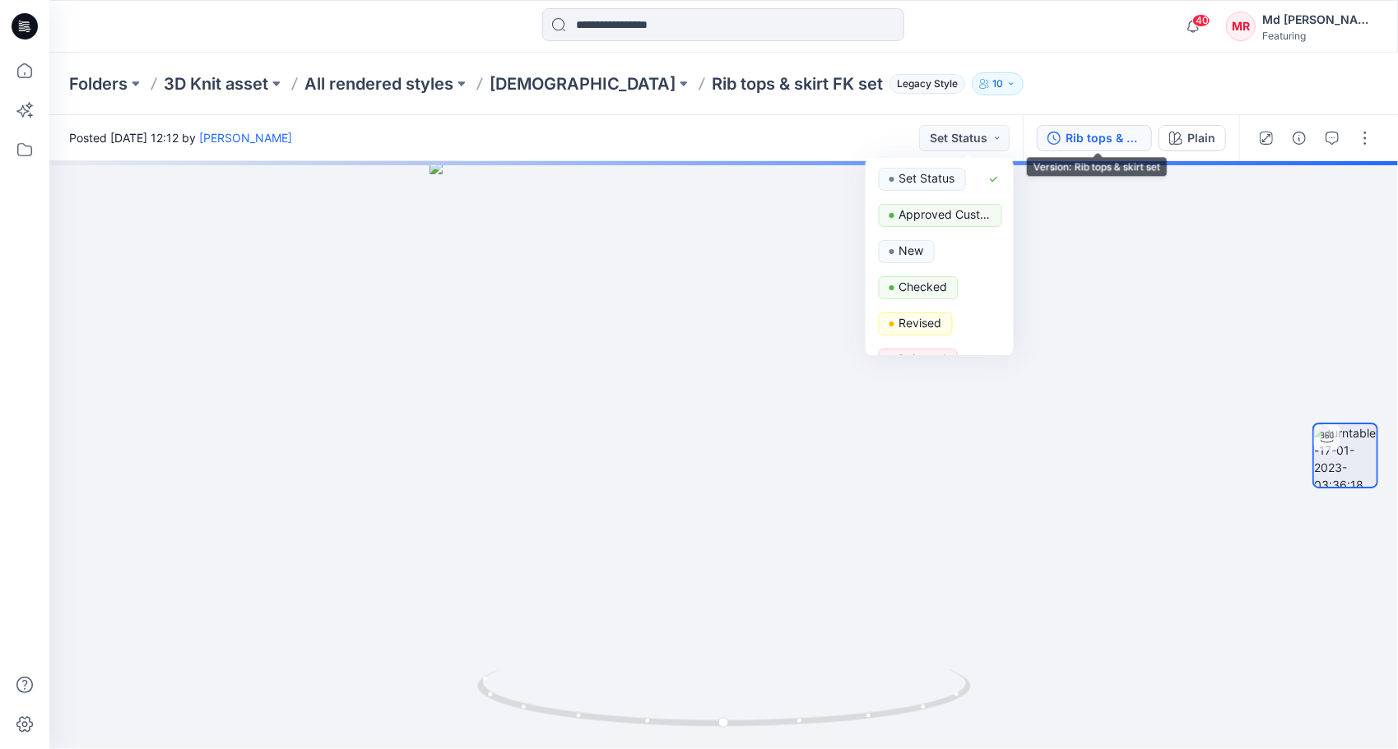
click at [1084, 145] on div "Rib tops & skirt set" at bounding box center [1103, 138] width 76 height 18
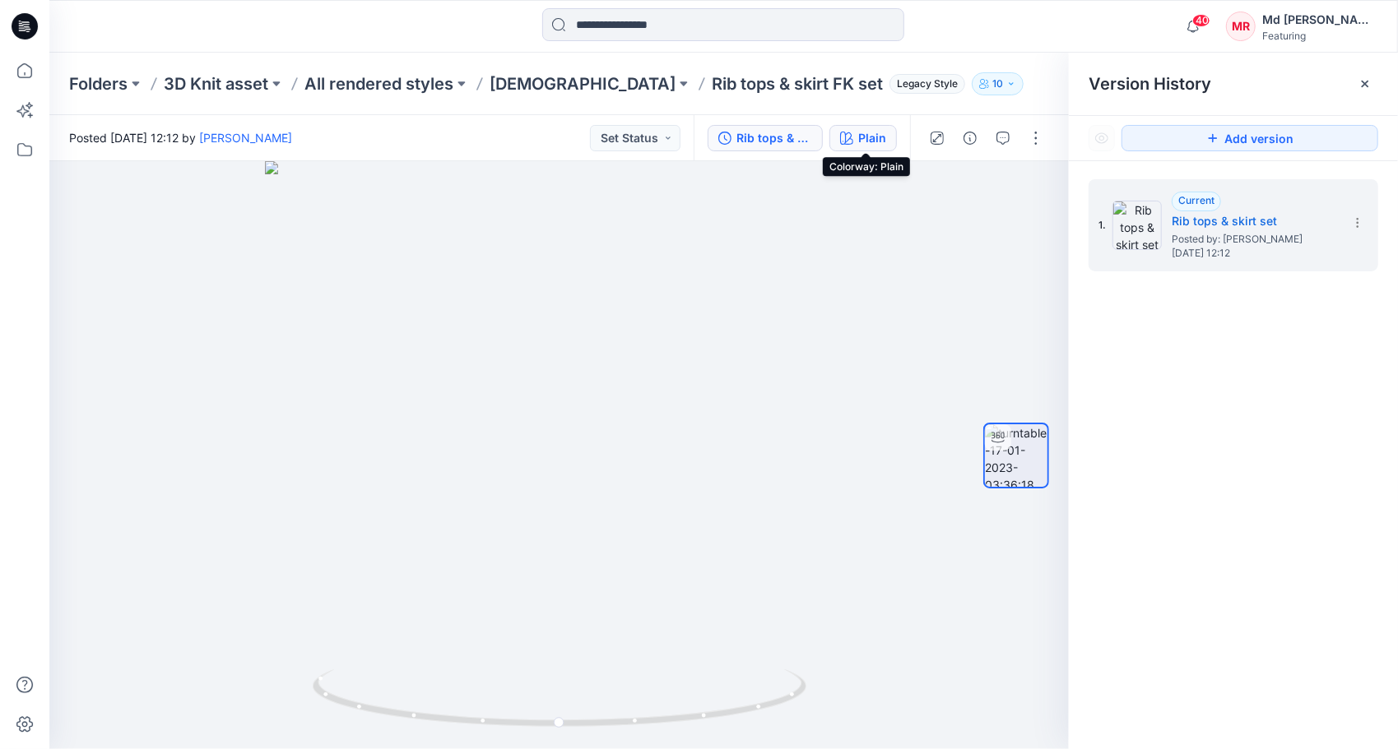
click at [881, 130] on div "Plain" at bounding box center [872, 138] width 28 height 18
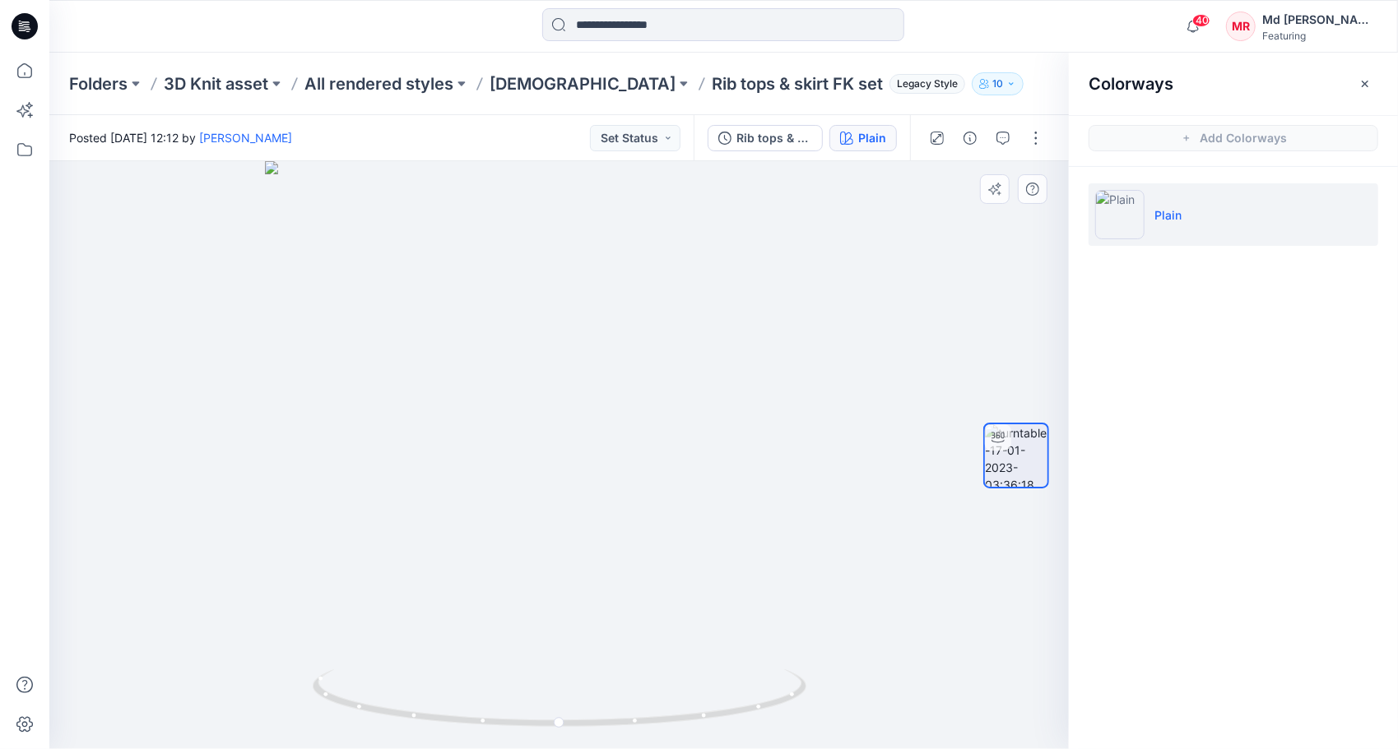
click at [871, 223] on div at bounding box center [558, 455] width 1019 height 588
click at [1372, 74] on button "button" at bounding box center [1364, 84] width 26 height 26
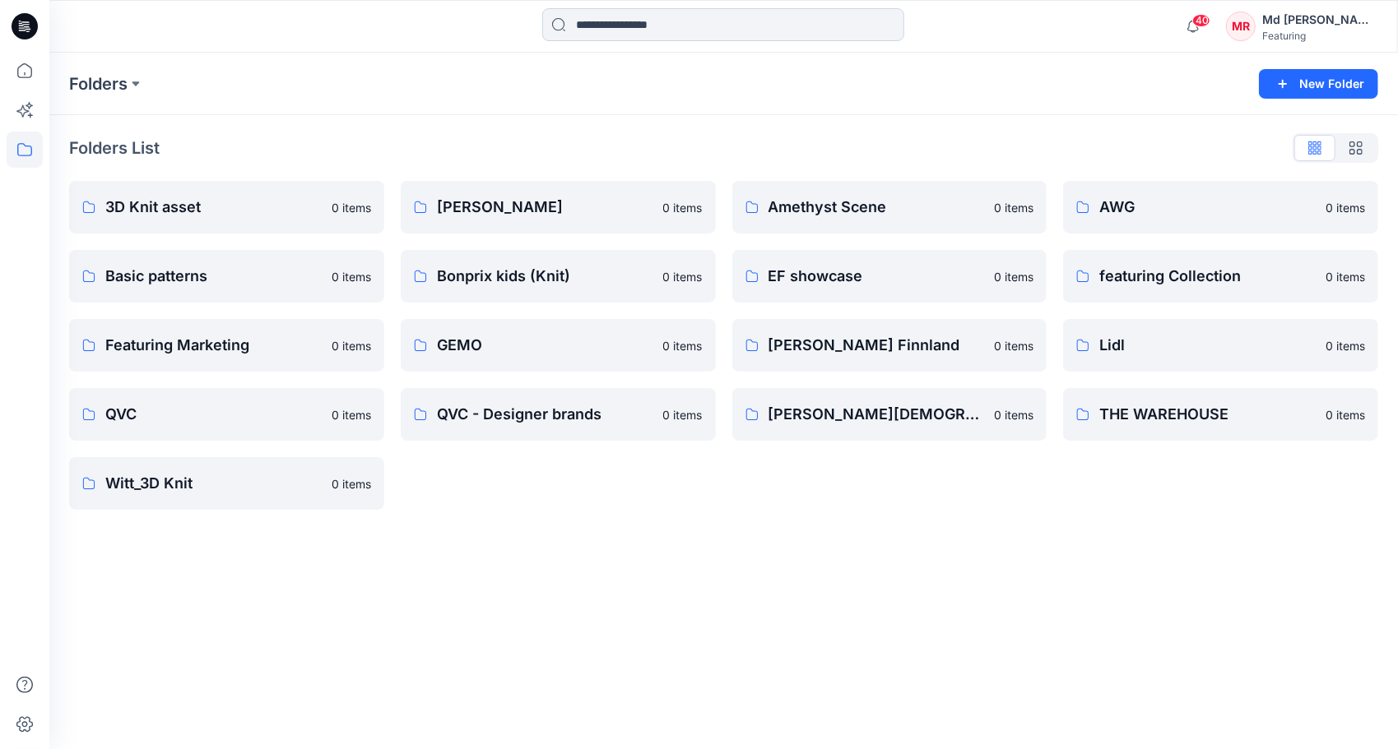
click at [581, 31] on input at bounding box center [723, 24] width 362 height 33
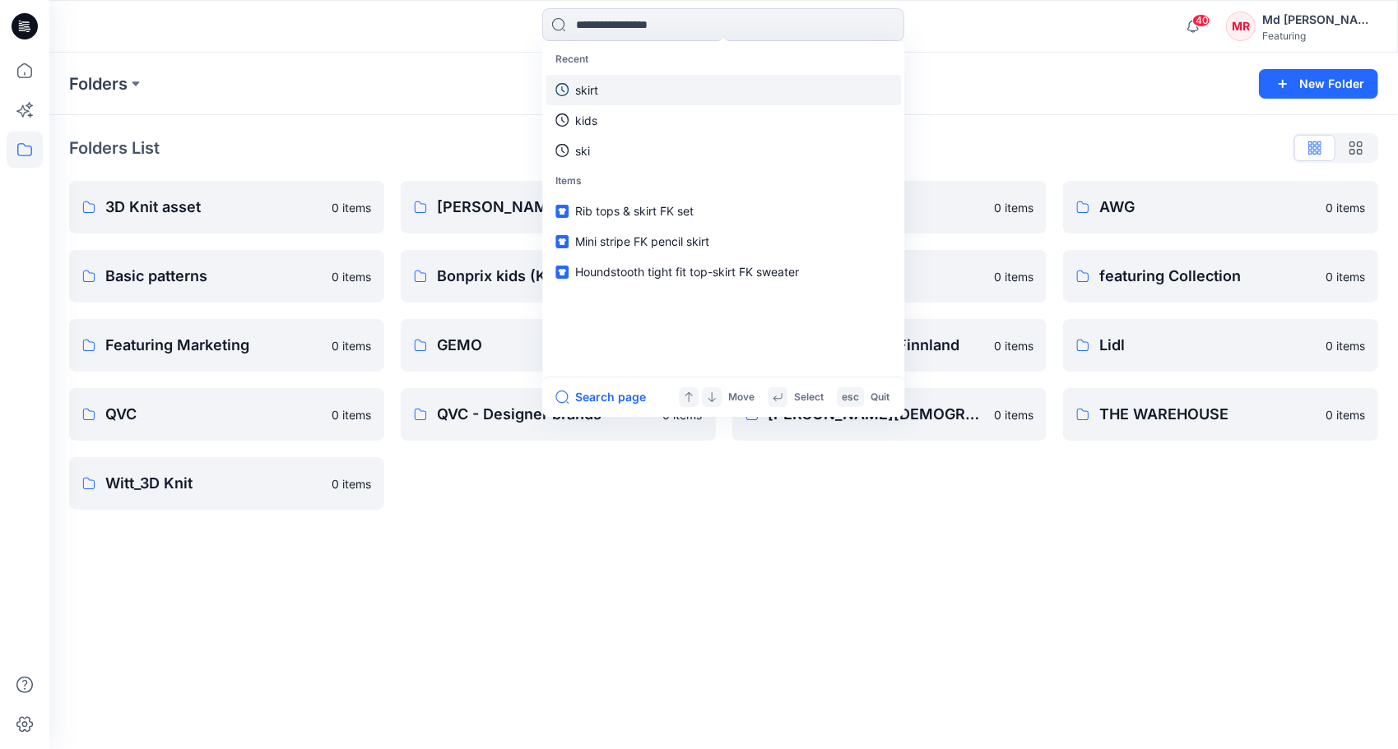
click at [598, 84] on p "skirt" at bounding box center [586, 89] width 23 height 17
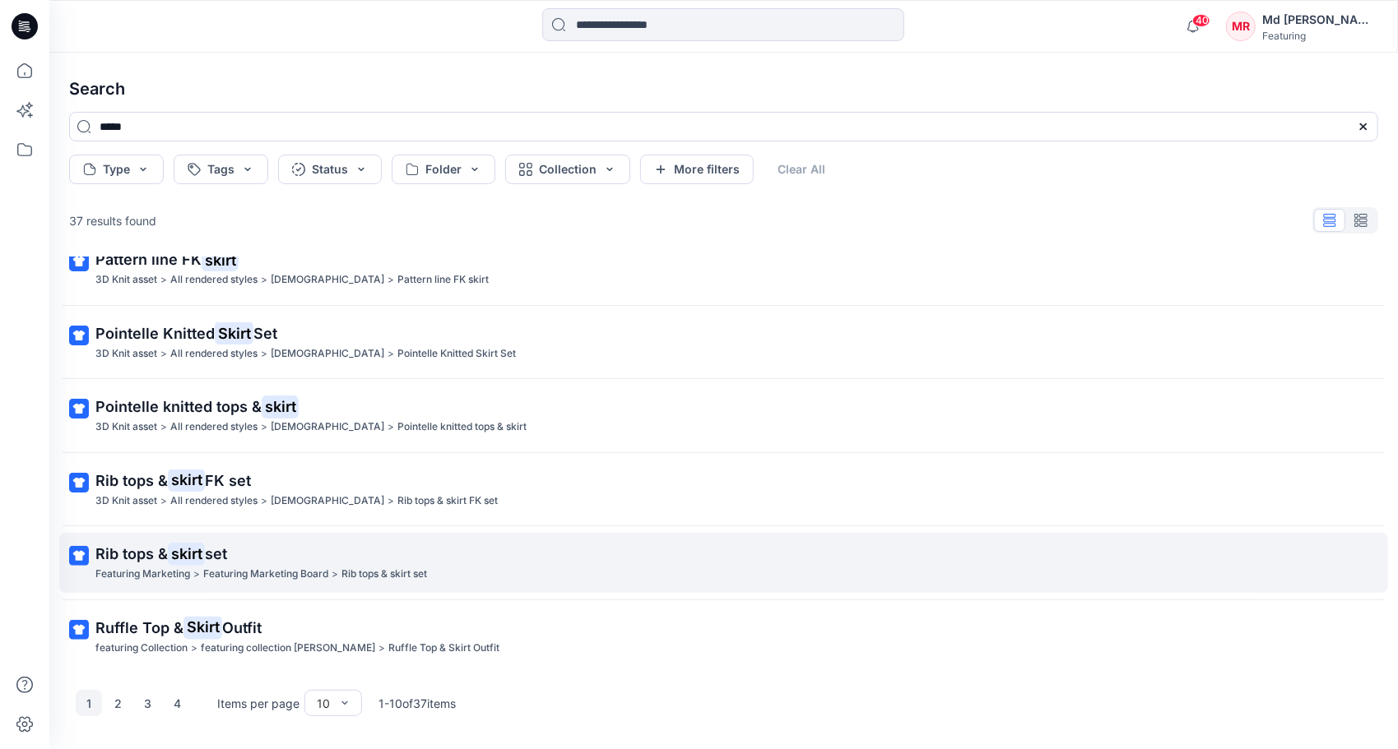
scroll to position [319, 0]
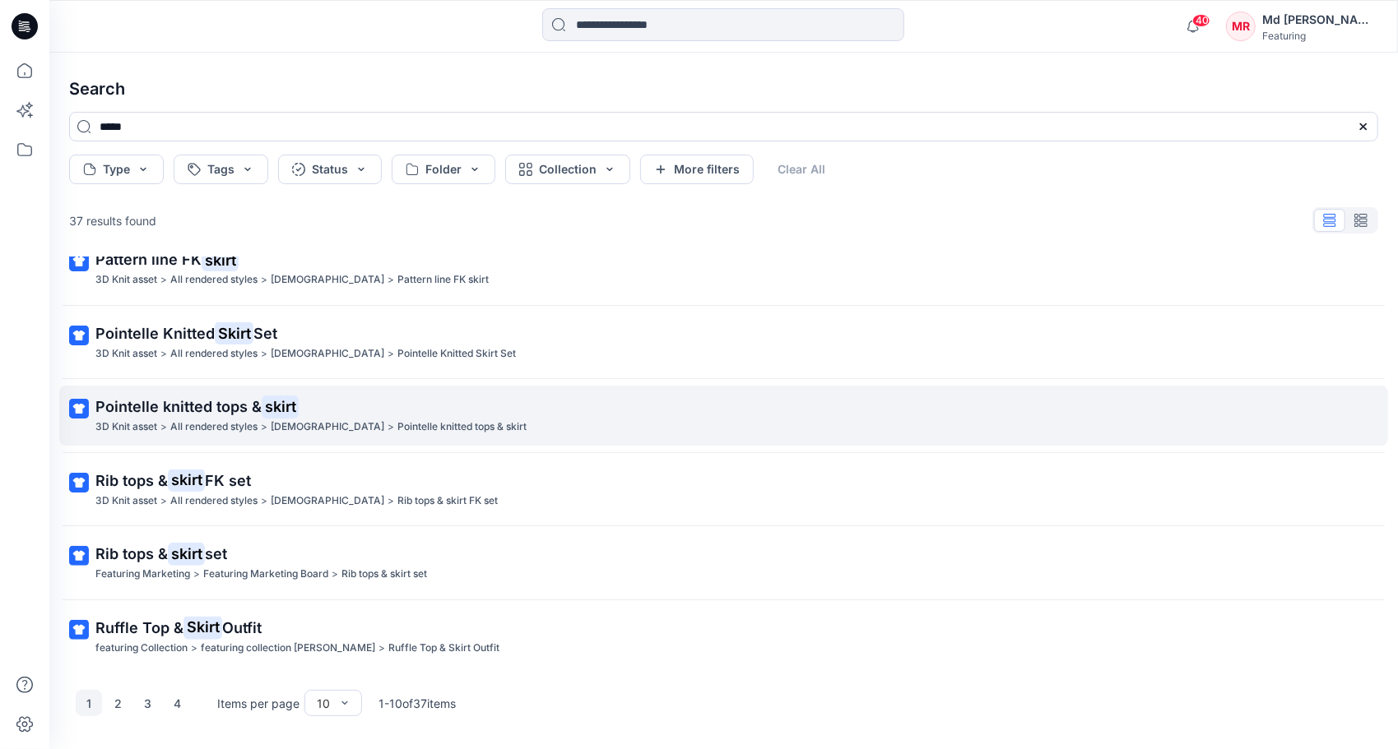
click at [180, 407] on span "Pointelle knitted tops &" at bounding box center [178, 406] width 166 height 17
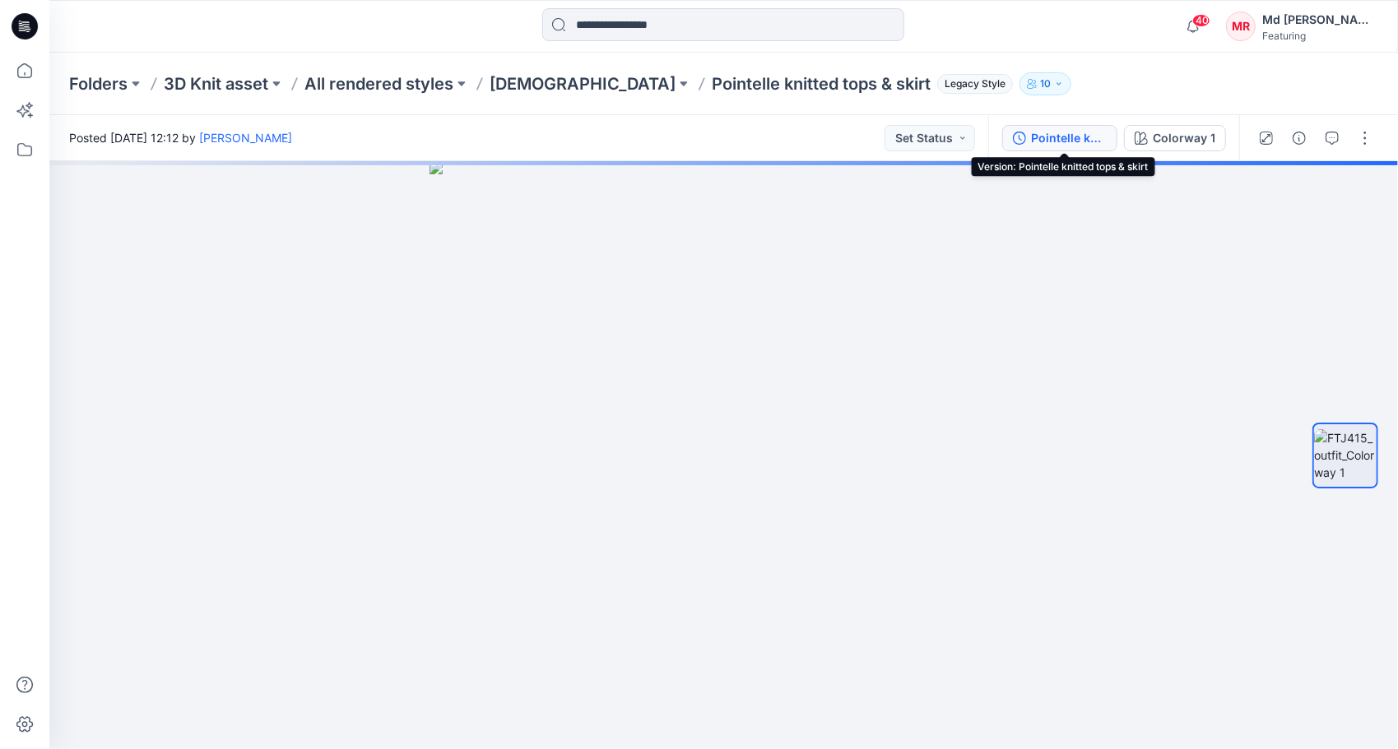
click at [1041, 142] on div "Pointelle knitted tops & skirt" at bounding box center [1069, 138] width 76 height 18
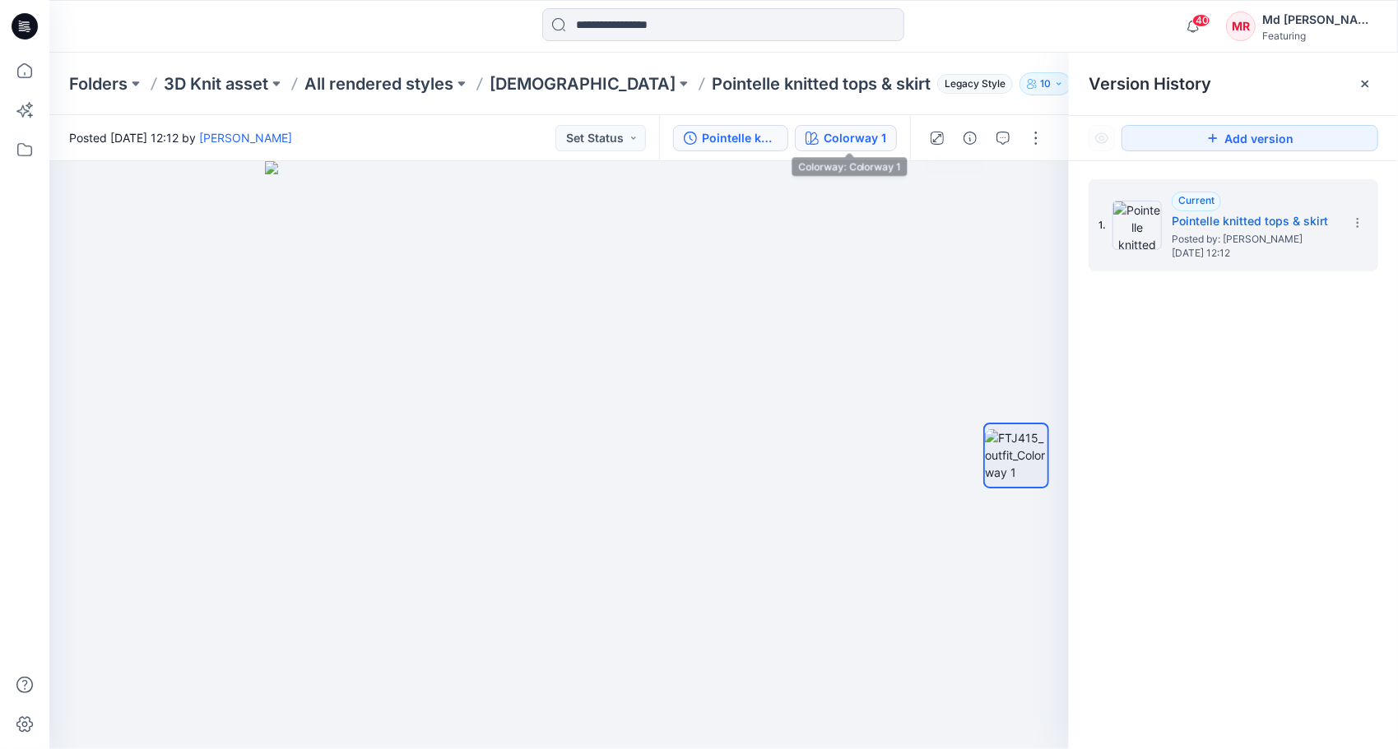
click at [845, 145] on div "Colorway 1" at bounding box center [854, 138] width 63 height 18
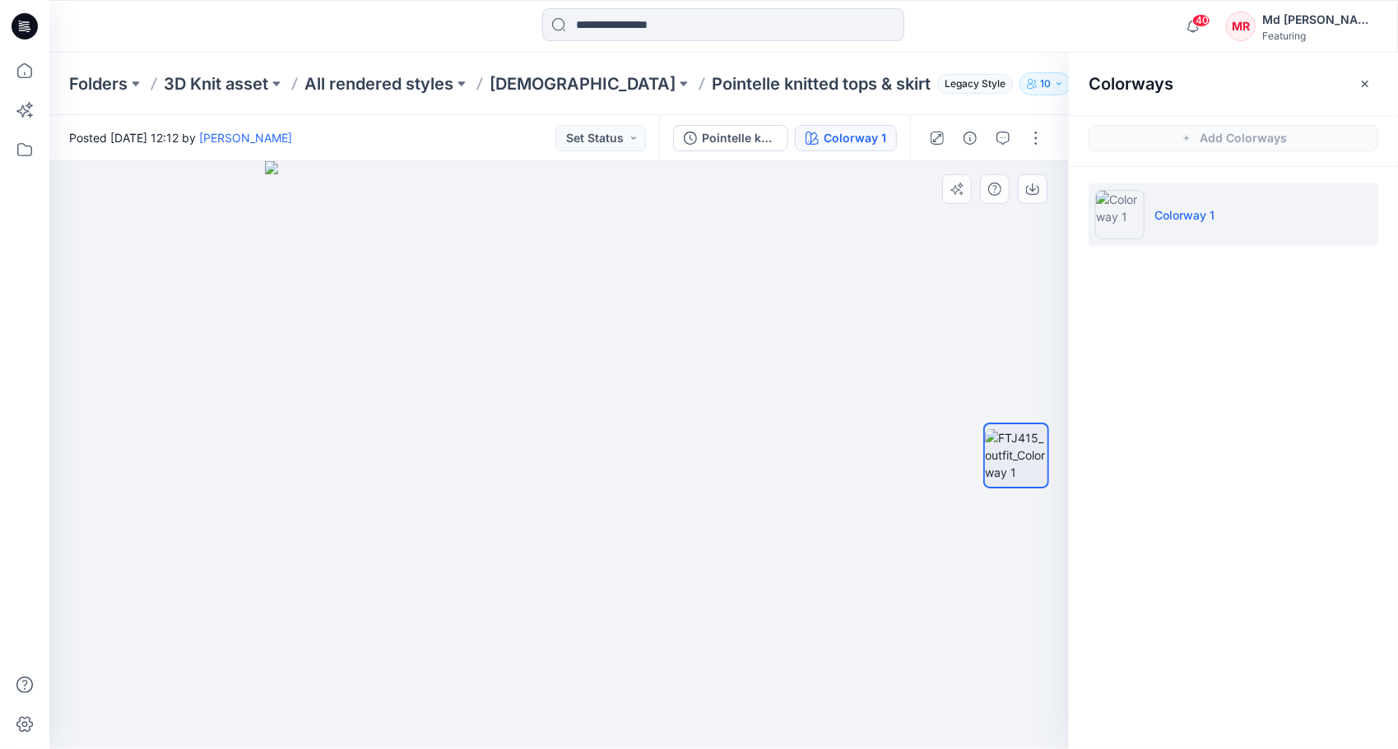
click at [879, 290] on div at bounding box center [558, 455] width 1019 height 588
click at [489, 408] on img at bounding box center [559, 455] width 588 height 588
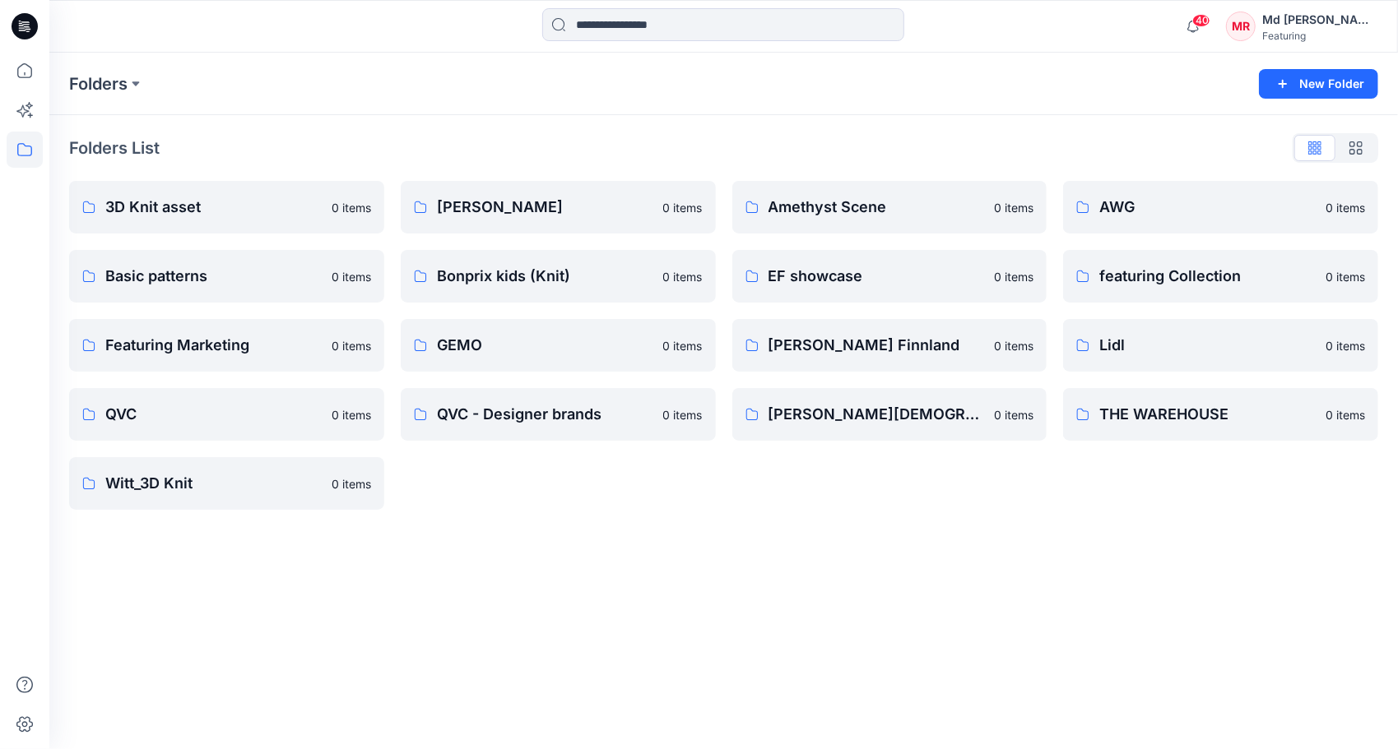
click at [778, 573] on div "Folders New Folder Folders List 3D Knit asset 0 items Basic patterns 0 items Fe…" at bounding box center [723, 401] width 1348 height 697
click at [550, 580] on div "Folders New Folder Folders List 3D Knit asset 0 items Basic patterns 0 items Fe…" at bounding box center [723, 401] width 1348 height 697
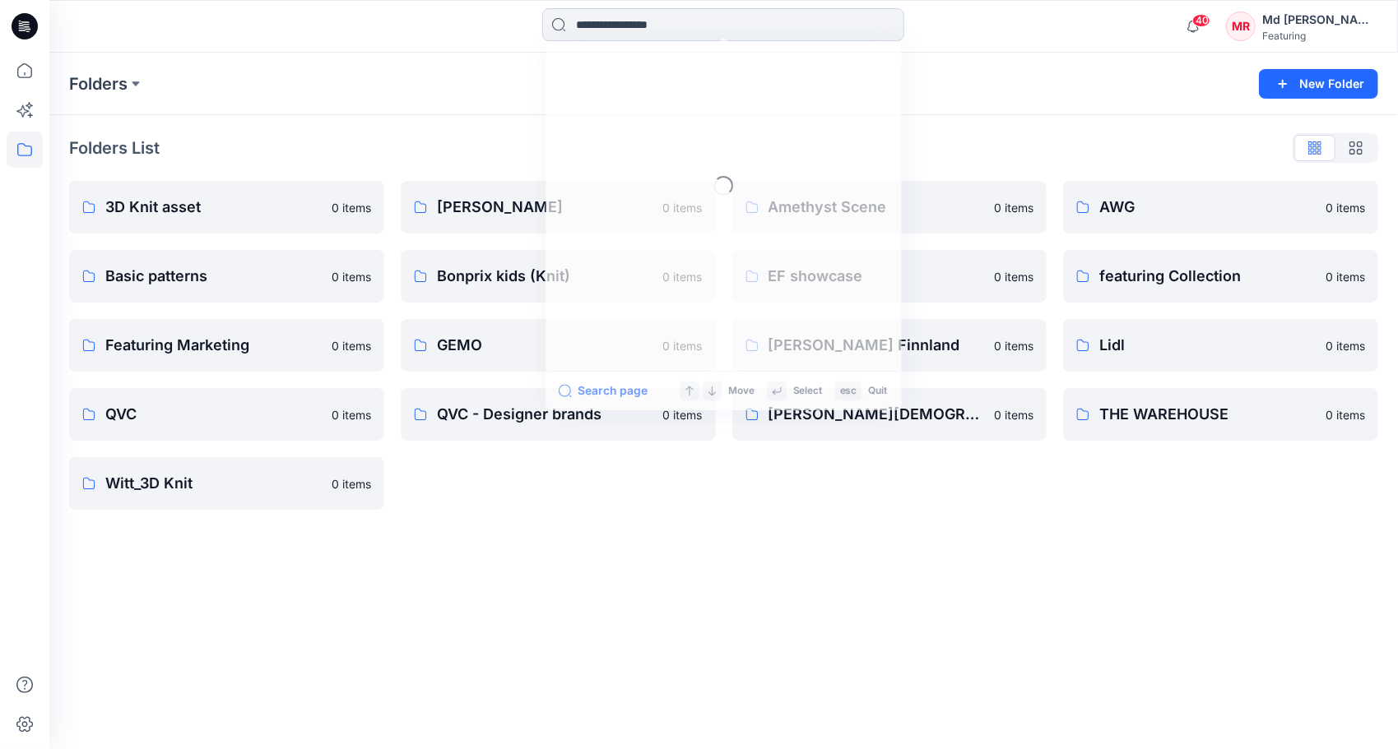
click at [607, 23] on input at bounding box center [723, 24] width 362 height 33
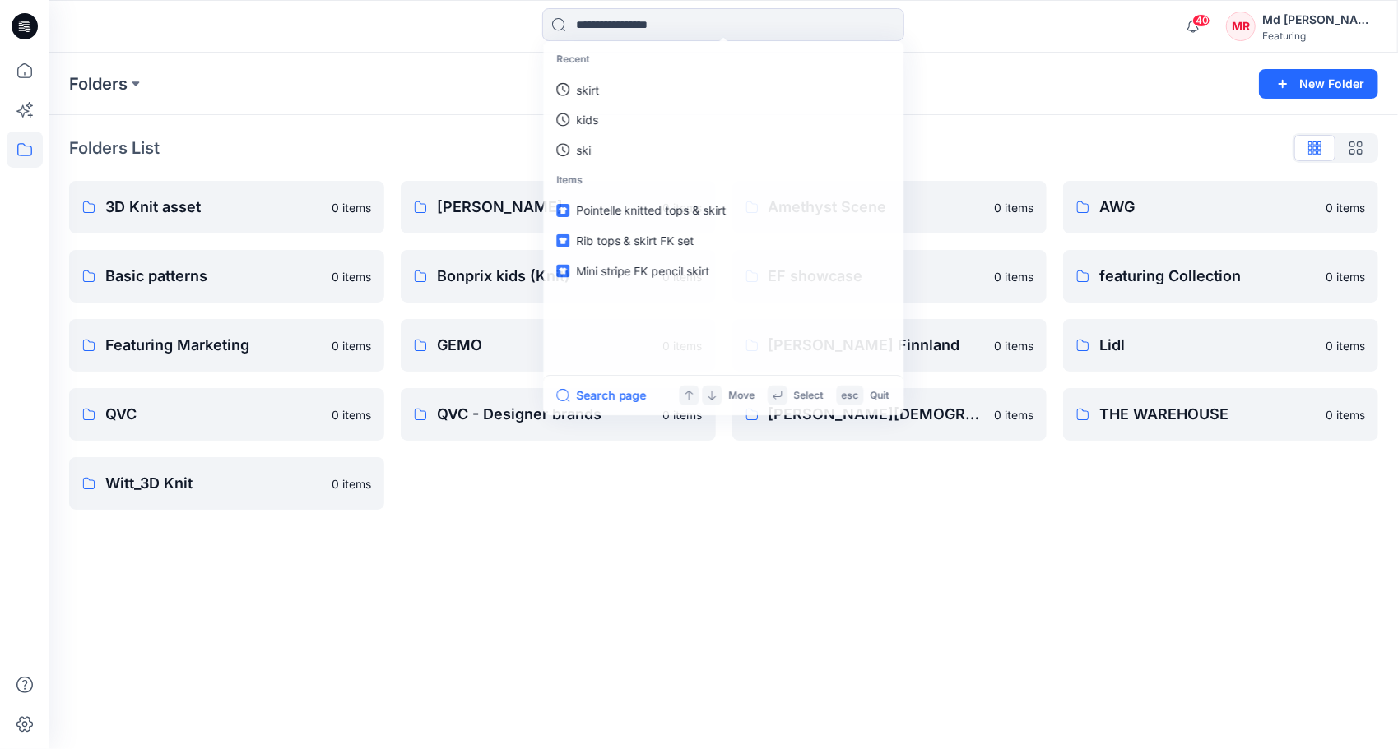
click at [684, 596] on div "Folders New Folder Folders List 3D Knit asset 0 items Basic patterns 0 items Fe…" at bounding box center [723, 401] width 1348 height 697
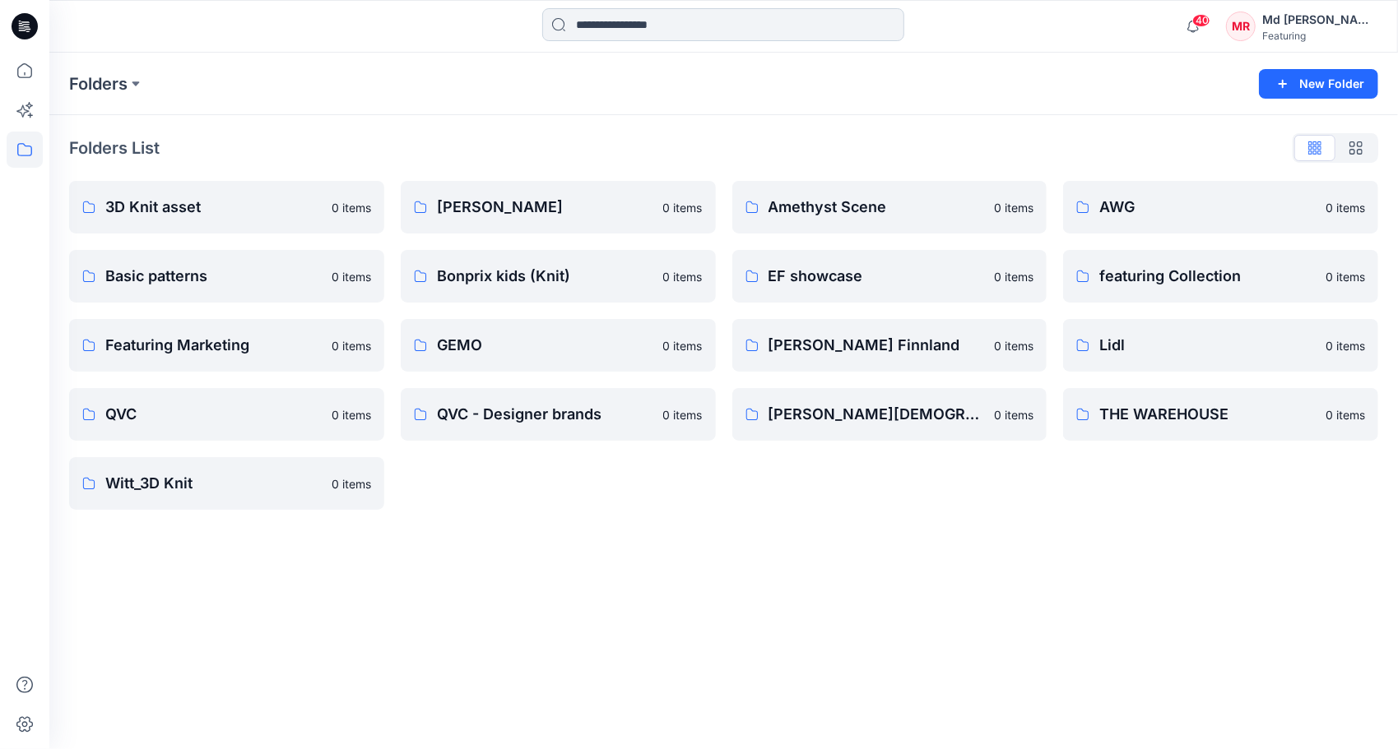
click at [611, 23] on input at bounding box center [723, 24] width 362 height 33
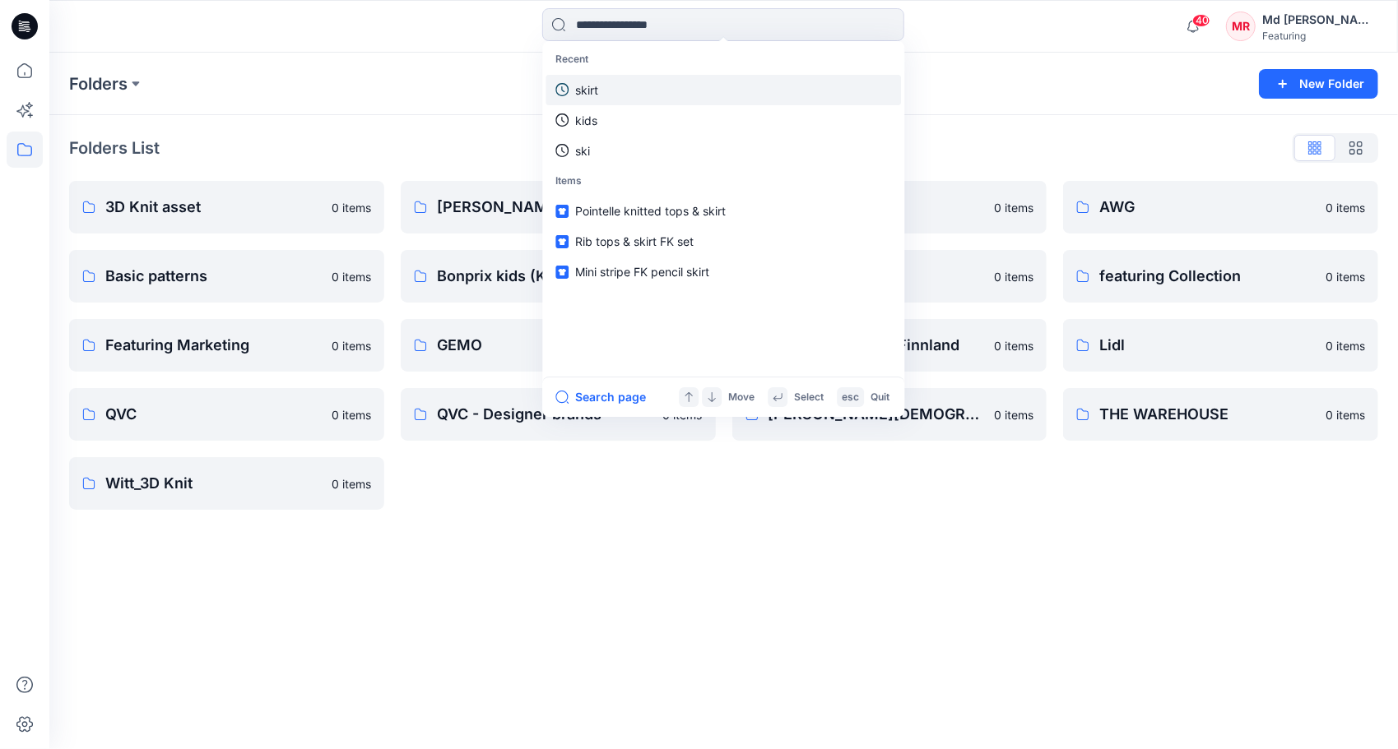
click at [587, 90] on p "skirt" at bounding box center [586, 89] width 23 height 17
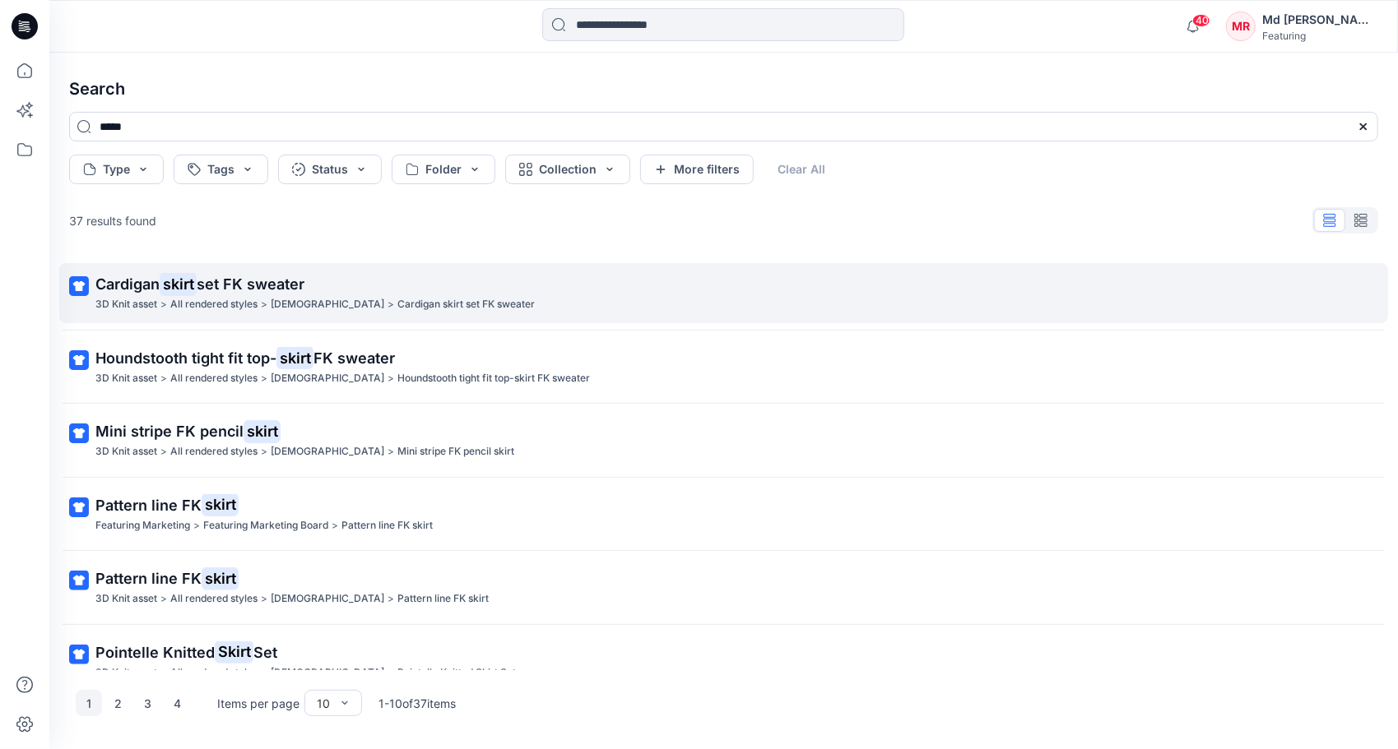
click at [192, 285] on mark "skirt" at bounding box center [178, 283] width 37 height 23
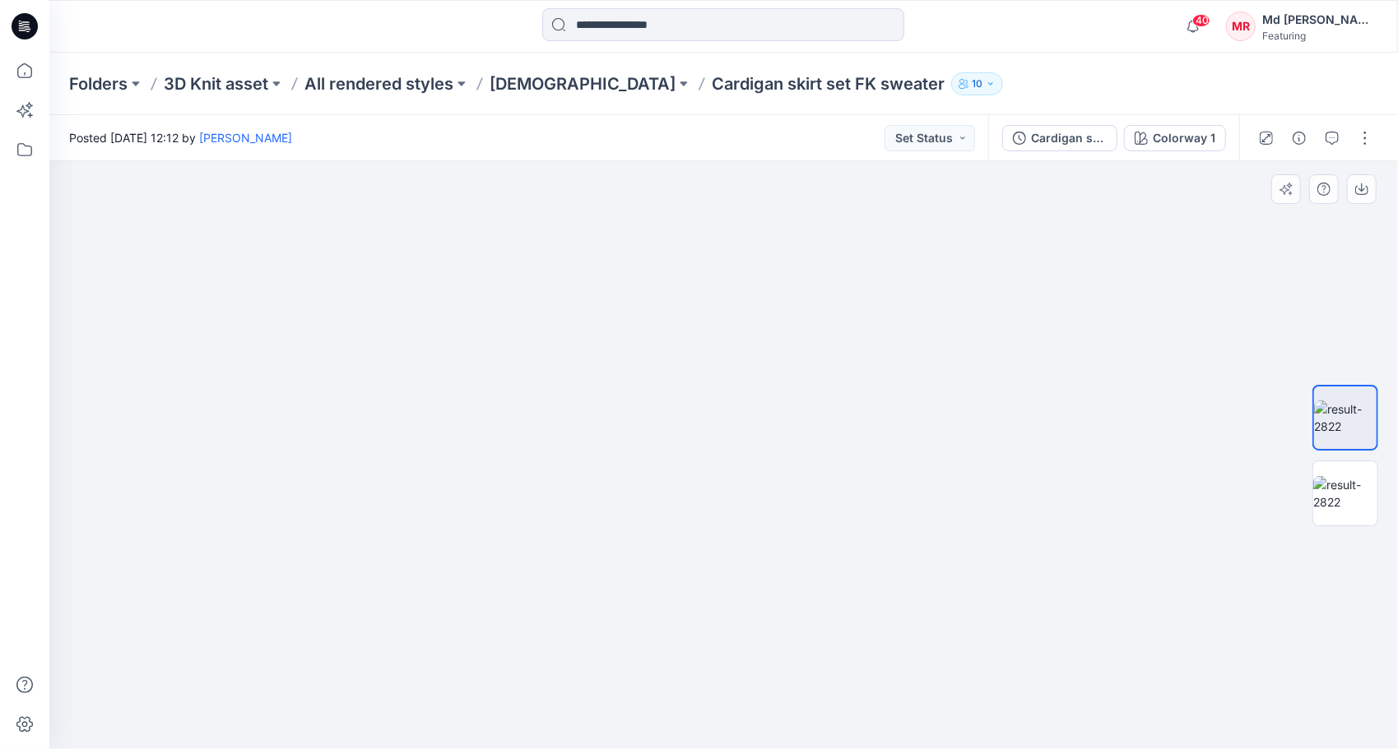
drag, startPoint x: 668, startPoint y: 258, endPoint x: 649, endPoint y: 482, distance: 224.5
click at [661, 558] on img at bounding box center [712, 225] width 1449 height 1048
drag, startPoint x: 670, startPoint y: 401, endPoint x: 659, endPoint y: 665, distance: 263.5
click at [659, 670] on img at bounding box center [708, 359] width 1449 height 779
drag, startPoint x: 696, startPoint y: 493, endPoint x: 675, endPoint y: 417, distance: 78.4
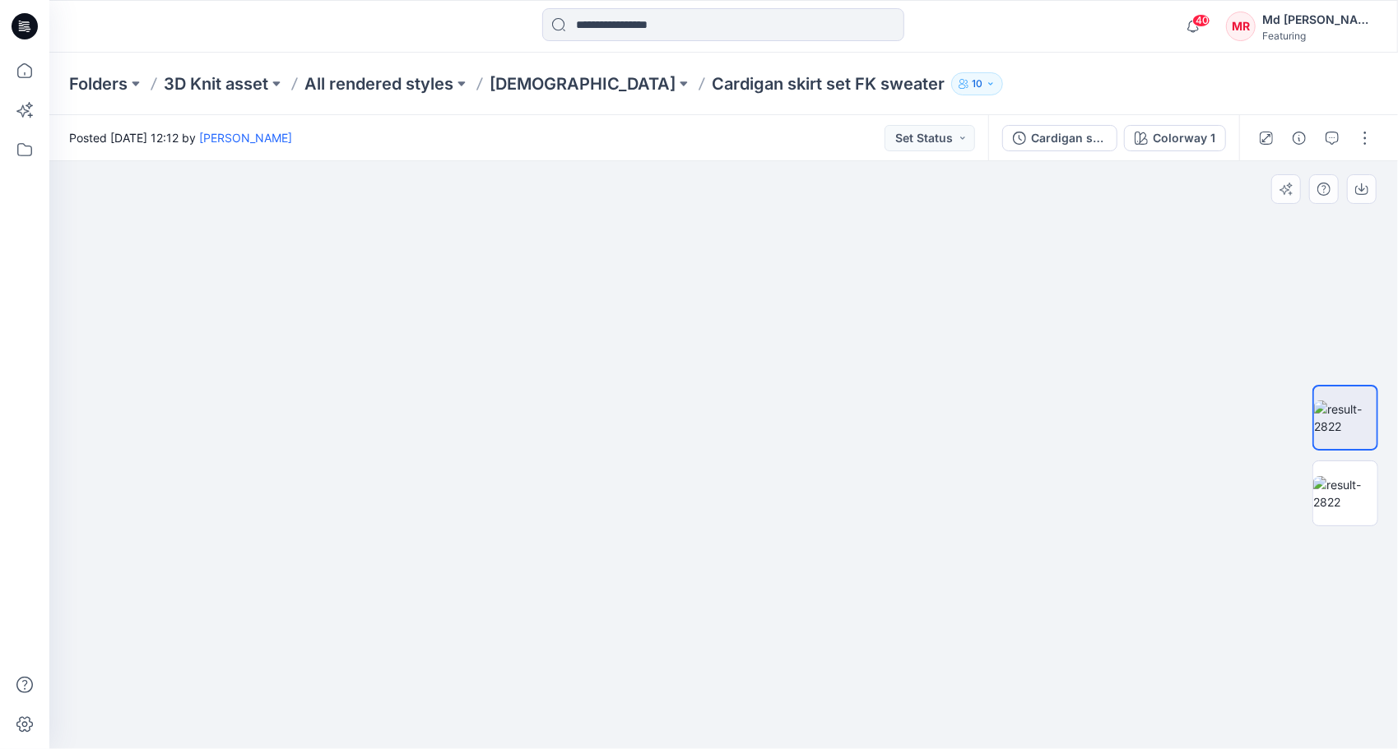
click at [675, 417] on img at bounding box center [708, 367] width 1449 height 764
drag, startPoint x: 743, startPoint y: 533, endPoint x: 753, endPoint y: 456, distance: 77.9
click at [753, 456] on img at bounding box center [723, 390] width 681 height 721
click at [1064, 137] on div "Cardigan skirt set FK sweater" at bounding box center [1069, 138] width 76 height 18
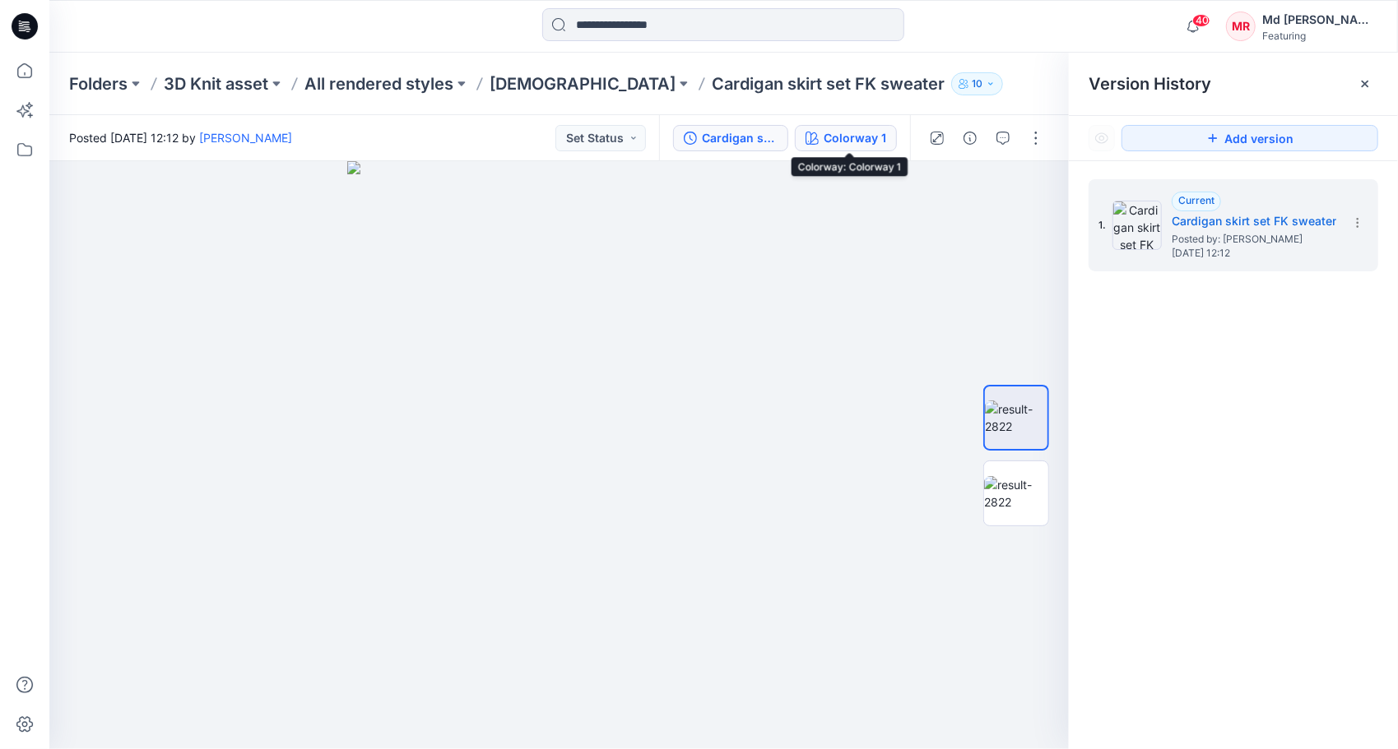
click at [857, 137] on div "Colorway 1" at bounding box center [854, 138] width 63 height 18
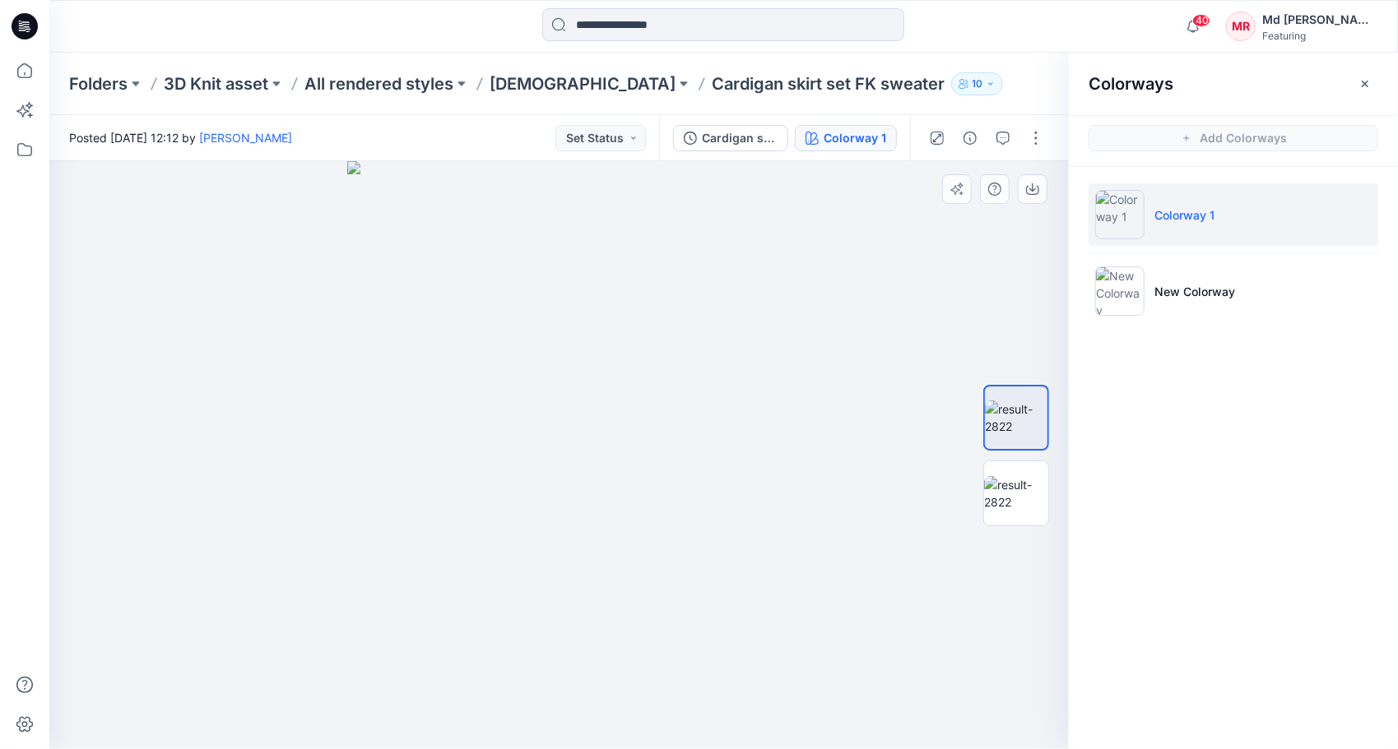
click at [535, 325] on img at bounding box center [559, 455] width 424 height 588
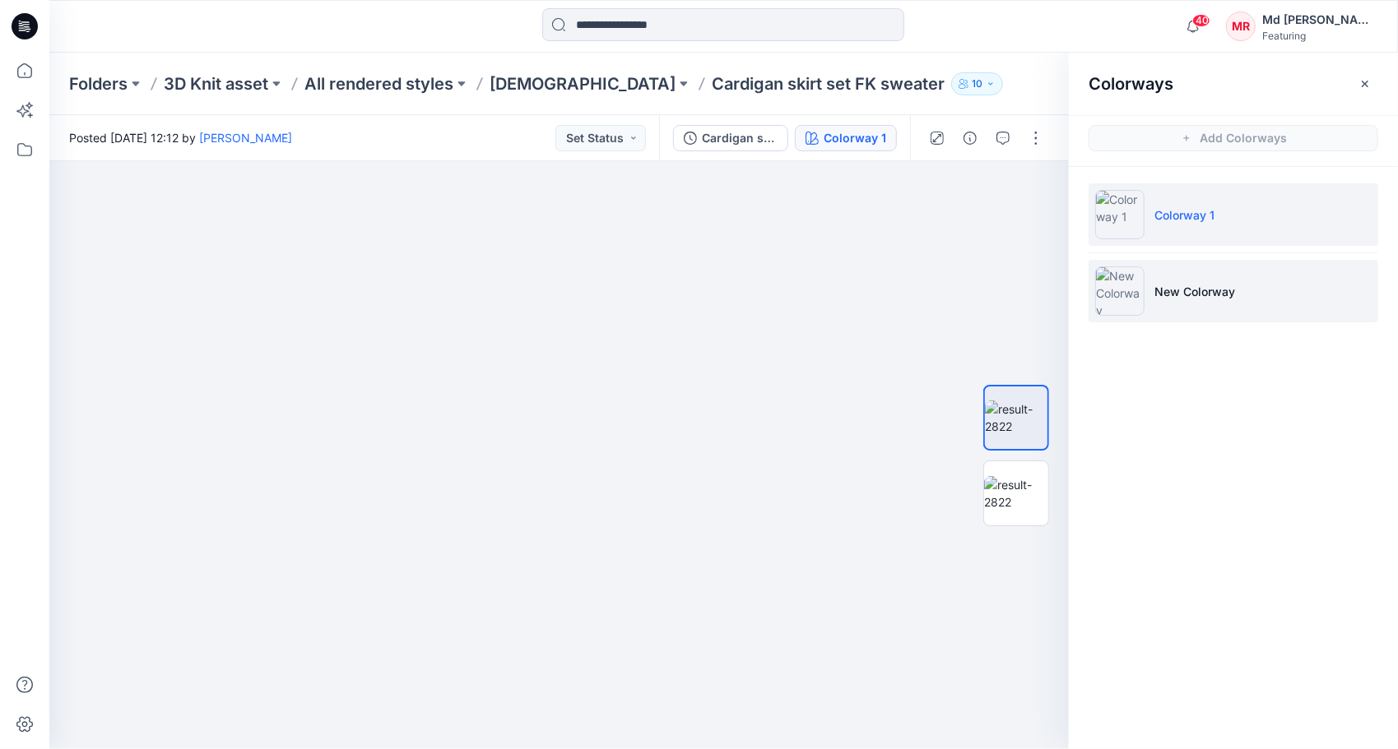
click at [1189, 318] on li "New Colorway" at bounding box center [1233, 291] width 290 height 63
click at [1129, 297] on img at bounding box center [1119, 291] width 49 height 49
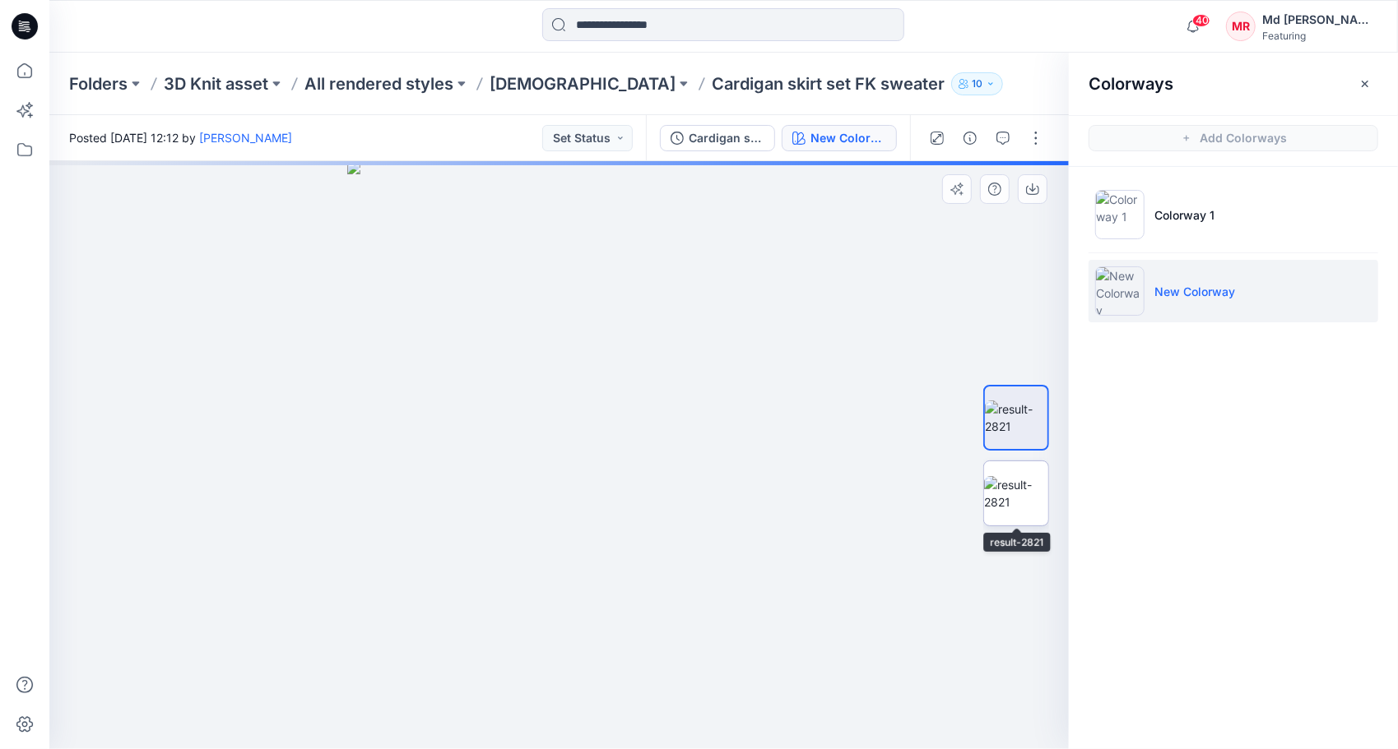
click at [1022, 480] on img at bounding box center [1016, 493] width 64 height 35
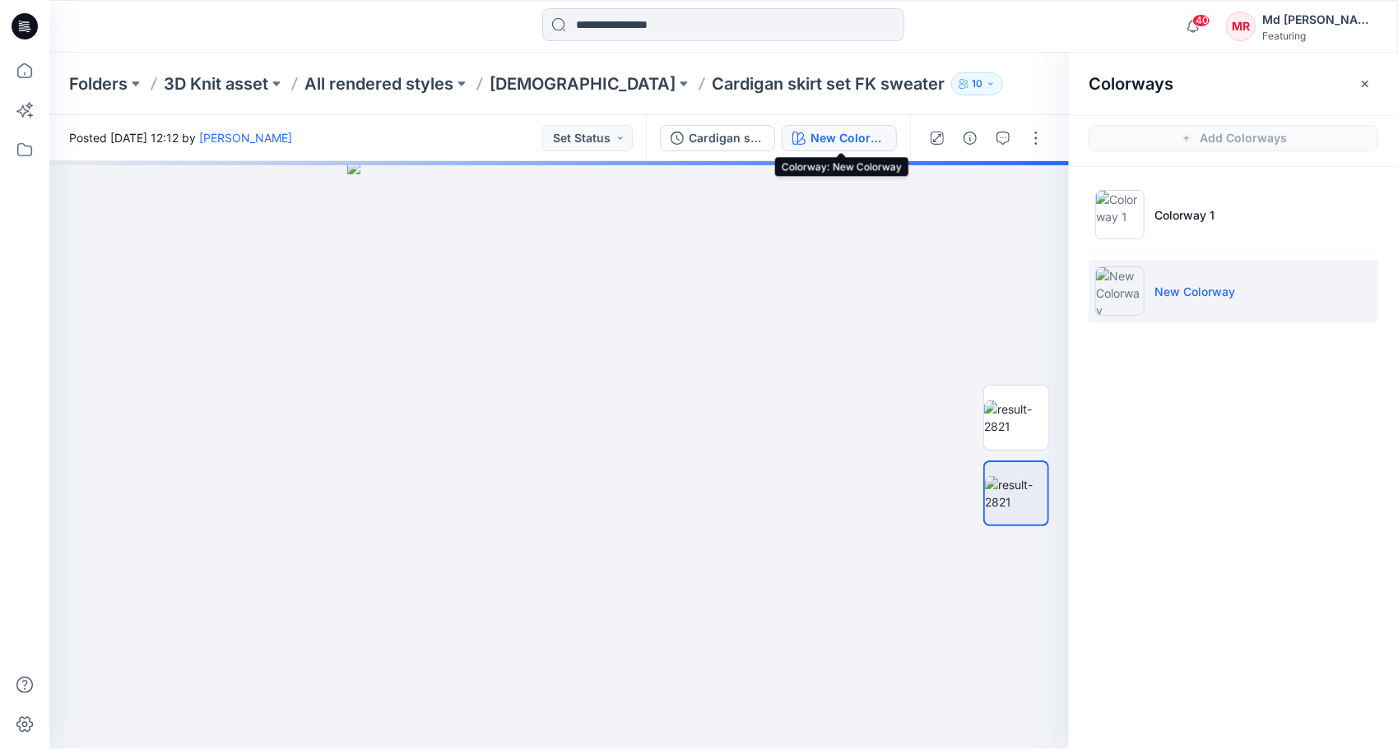
click at [847, 143] on div "New Colorway" at bounding box center [848, 138] width 76 height 18
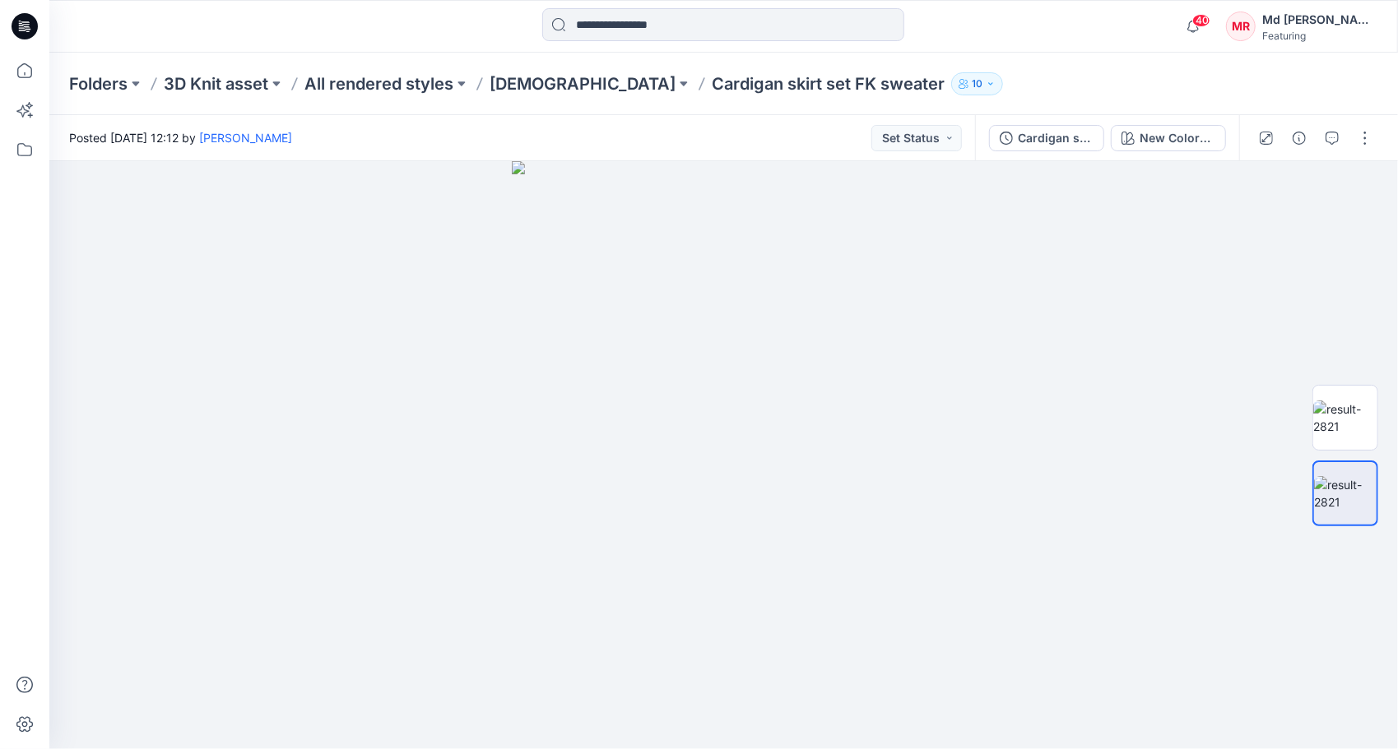
click at [840, 141] on div "Posted Monday, May 12, 2025 12:12 by Leo Li Set Status" at bounding box center [511, 137] width 925 height 45
click at [912, 137] on button "Set Status" at bounding box center [916, 138] width 90 height 26
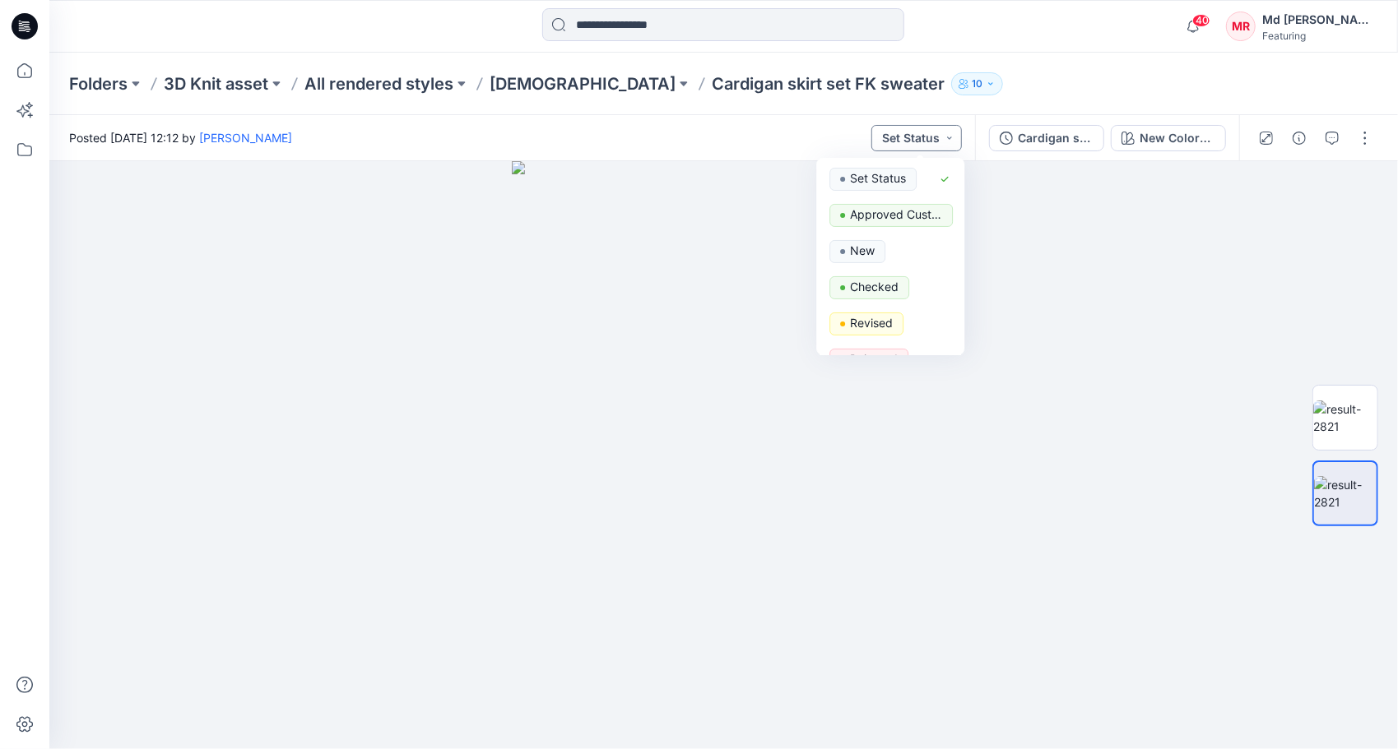
click at [912, 137] on button "Set Status" at bounding box center [916, 138] width 90 height 26
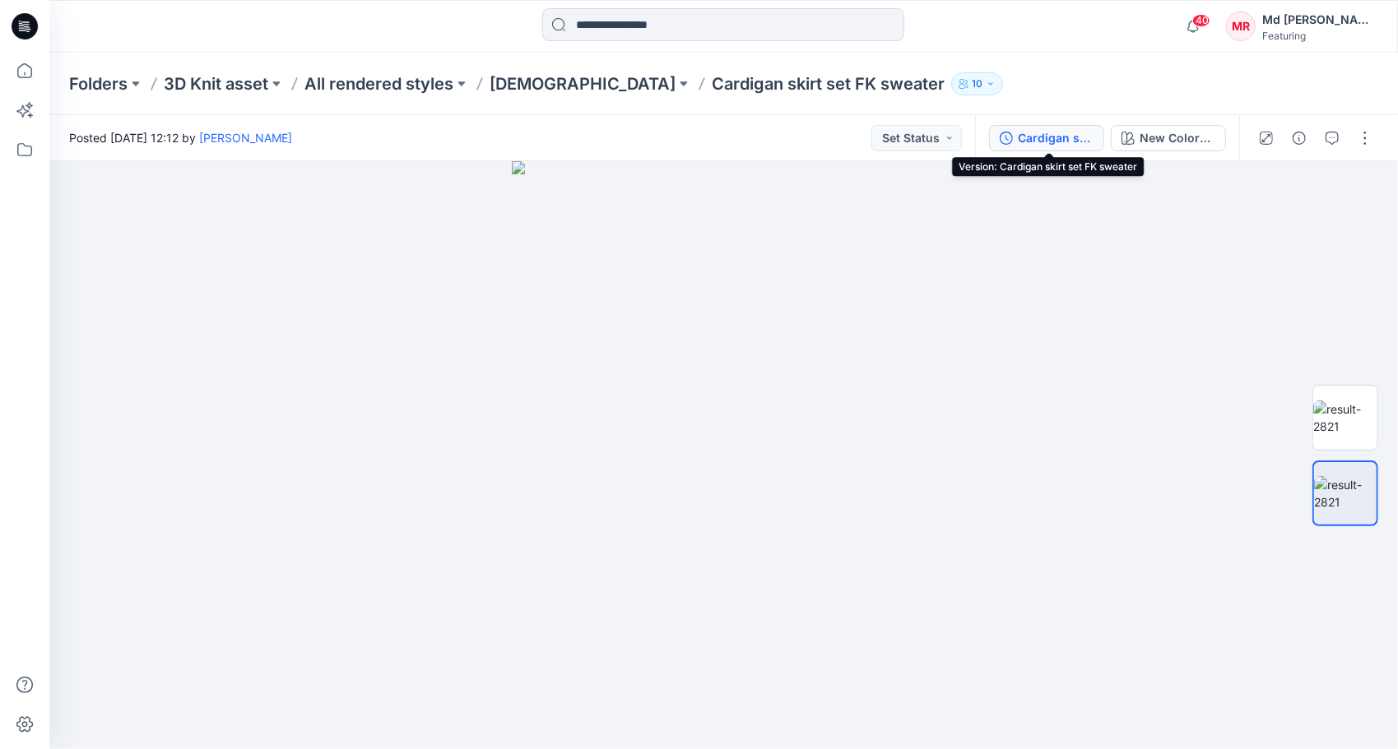
click at [1055, 132] on div "Cardigan skirt set FK sweater" at bounding box center [1056, 138] width 76 height 18
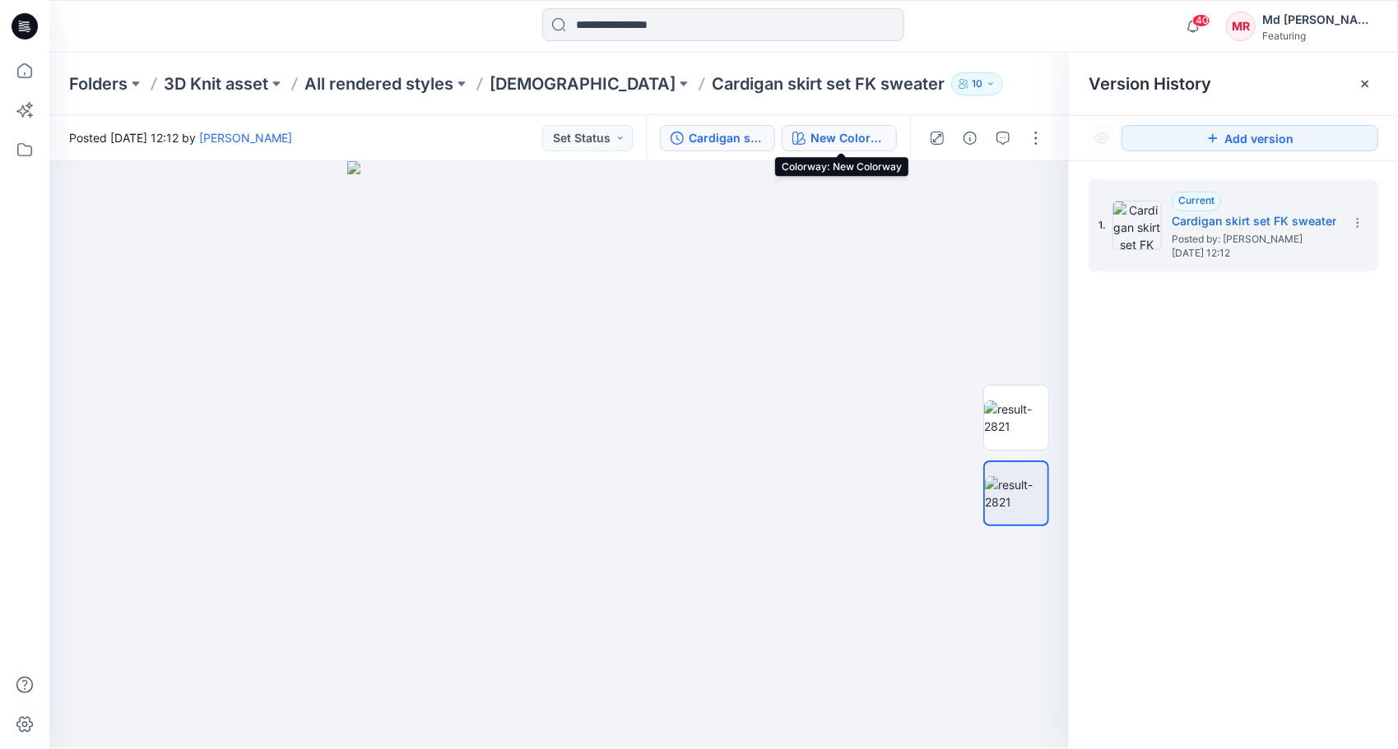
click at [837, 133] on div "New Colorway" at bounding box center [848, 138] width 76 height 18
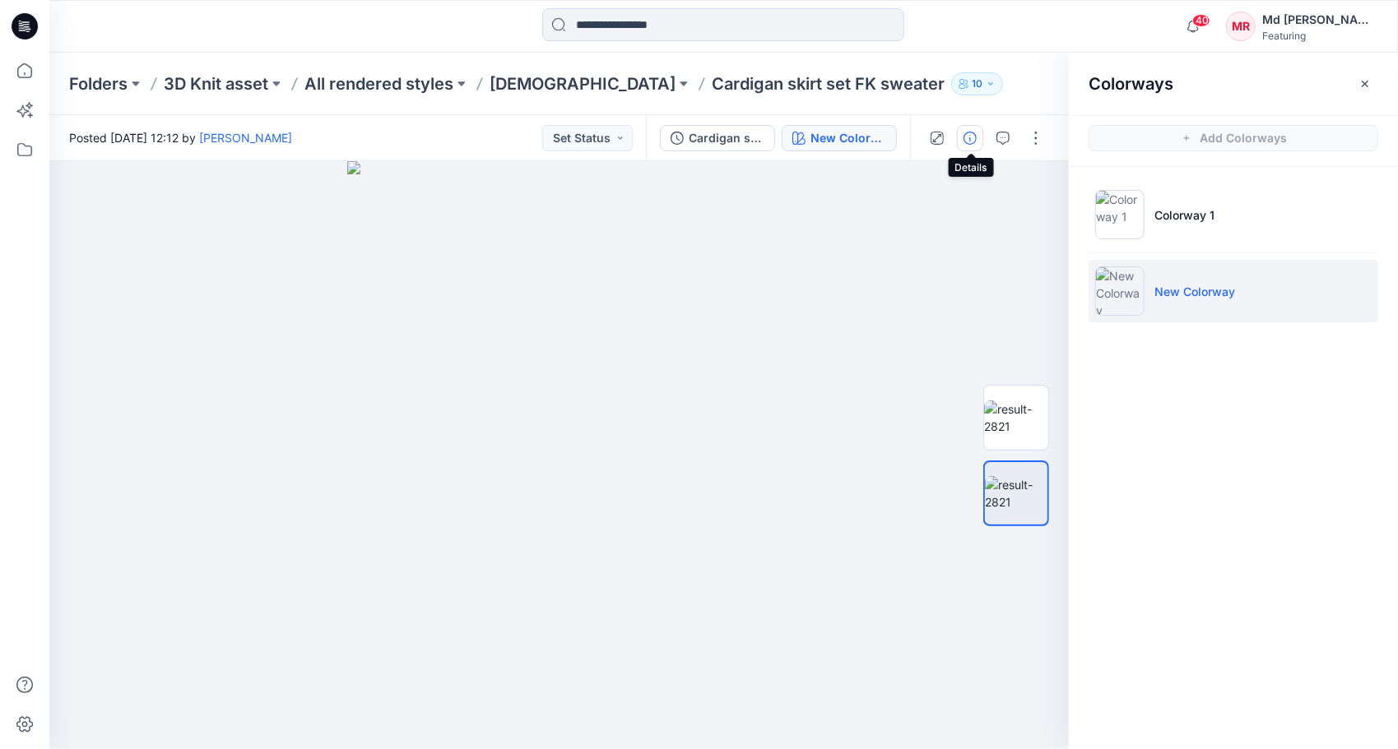
click at [966, 138] on icon "button" at bounding box center [969, 138] width 13 height 13
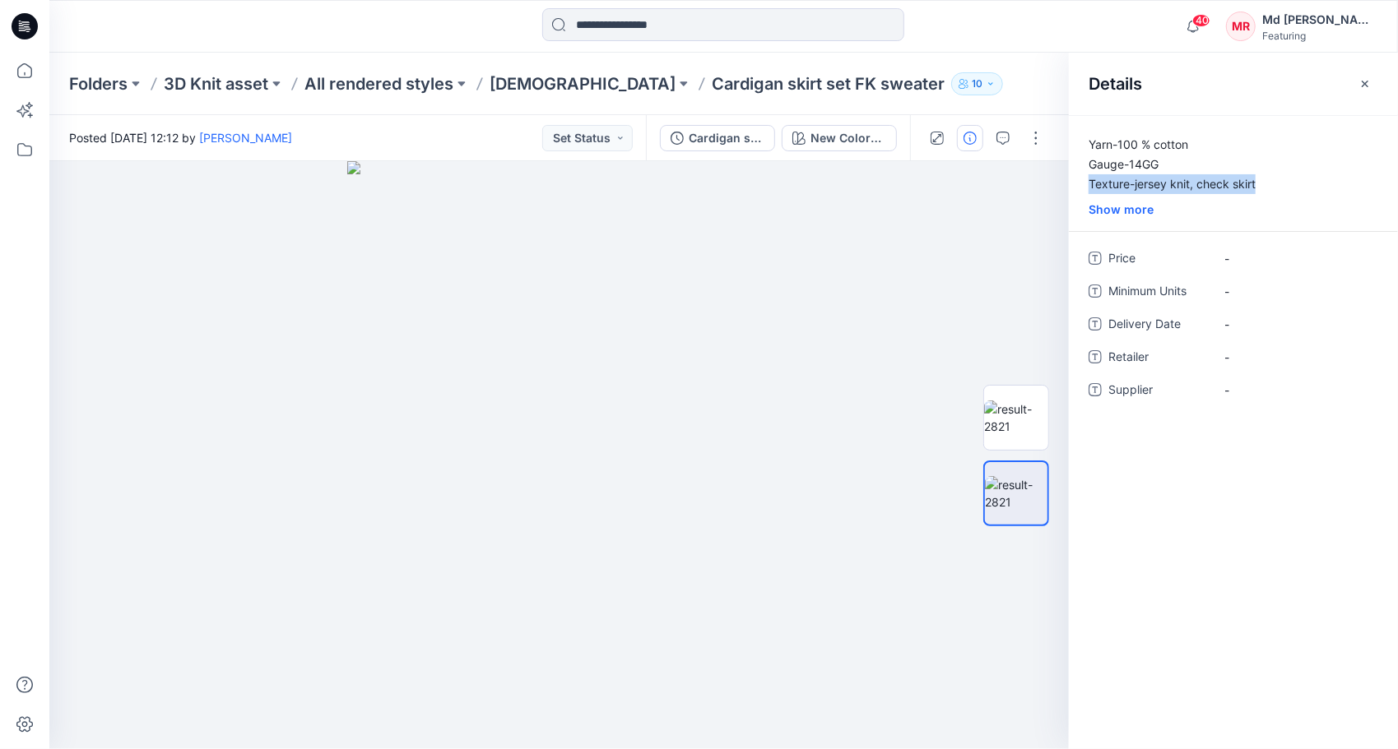
drag, startPoint x: 1087, startPoint y: 184, endPoint x: 1277, endPoint y: 189, distance: 189.3
click at [1277, 189] on p "Yarn-100 % cotton Gauge-14GG Texture-jersey knit, check skirt color-blue, red" at bounding box center [1233, 164] width 329 height 59
drag, startPoint x: 1277, startPoint y: 189, endPoint x: 1248, endPoint y: 186, distance: 29.0
copy p "Texture-jersey knit, check skirt"
click at [1124, 214] on div "Show more" at bounding box center [1233, 209] width 329 height 17
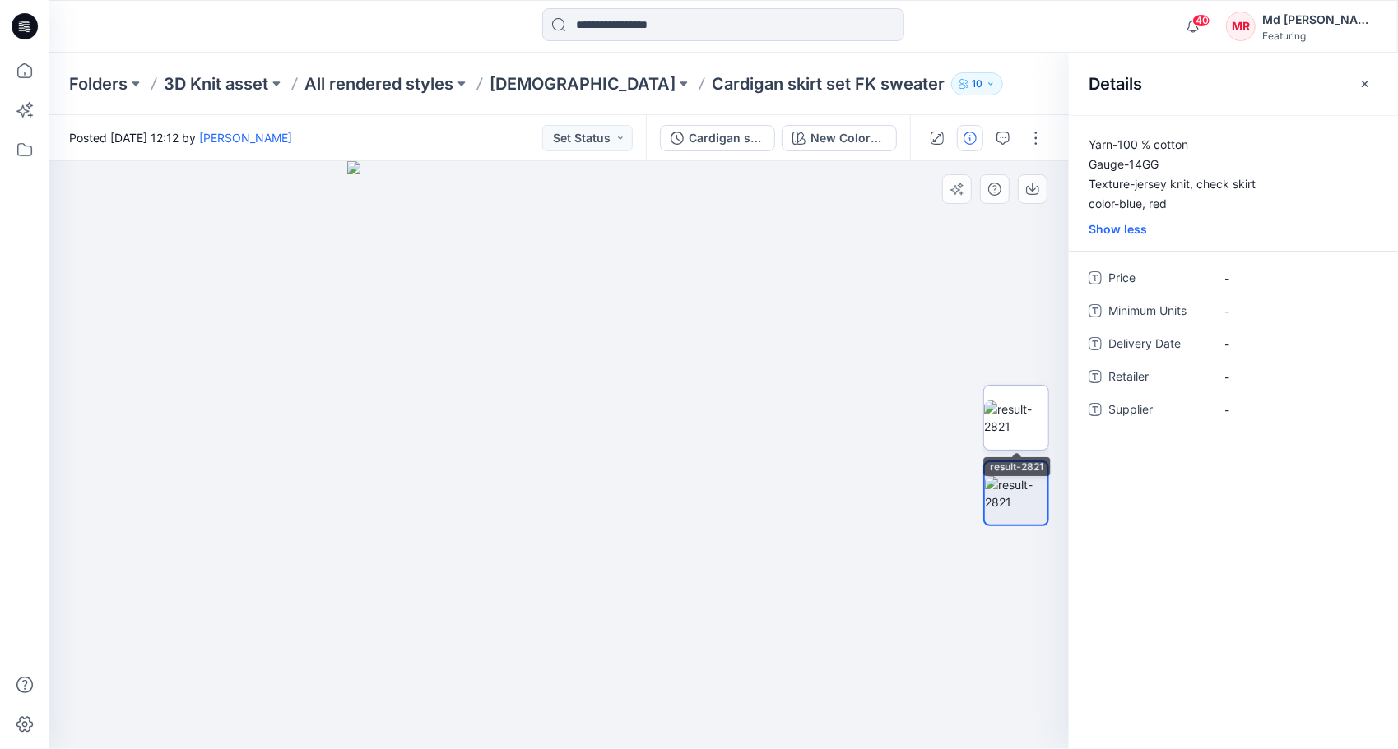
click at [1025, 401] on img at bounding box center [1016, 418] width 64 height 35
